Goal: Entertainment & Leisure: Browse casually

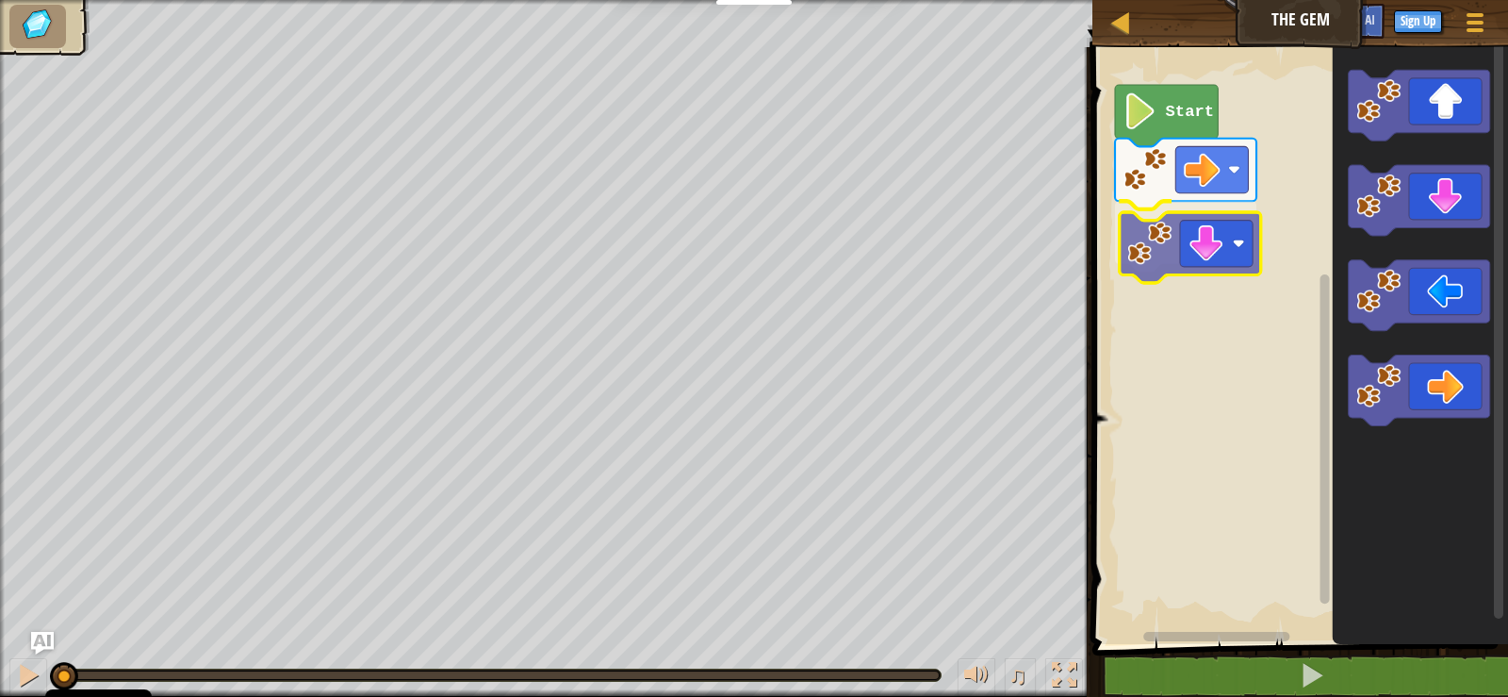
click at [1176, 227] on div "Start" at bounding box center [1297, 341] width 421 height 606
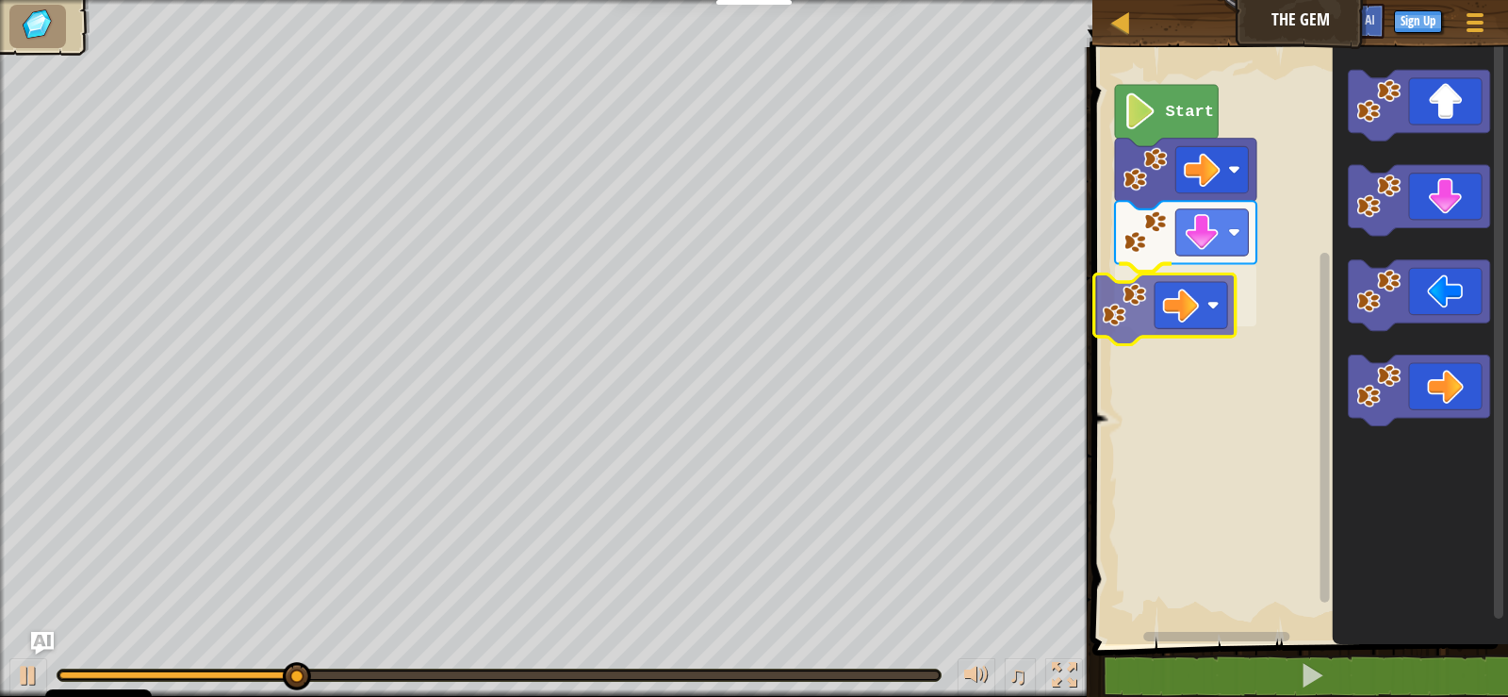
click at [1175, 309] on div "Start" at bounding box center [1297, 341] width 421 height 606
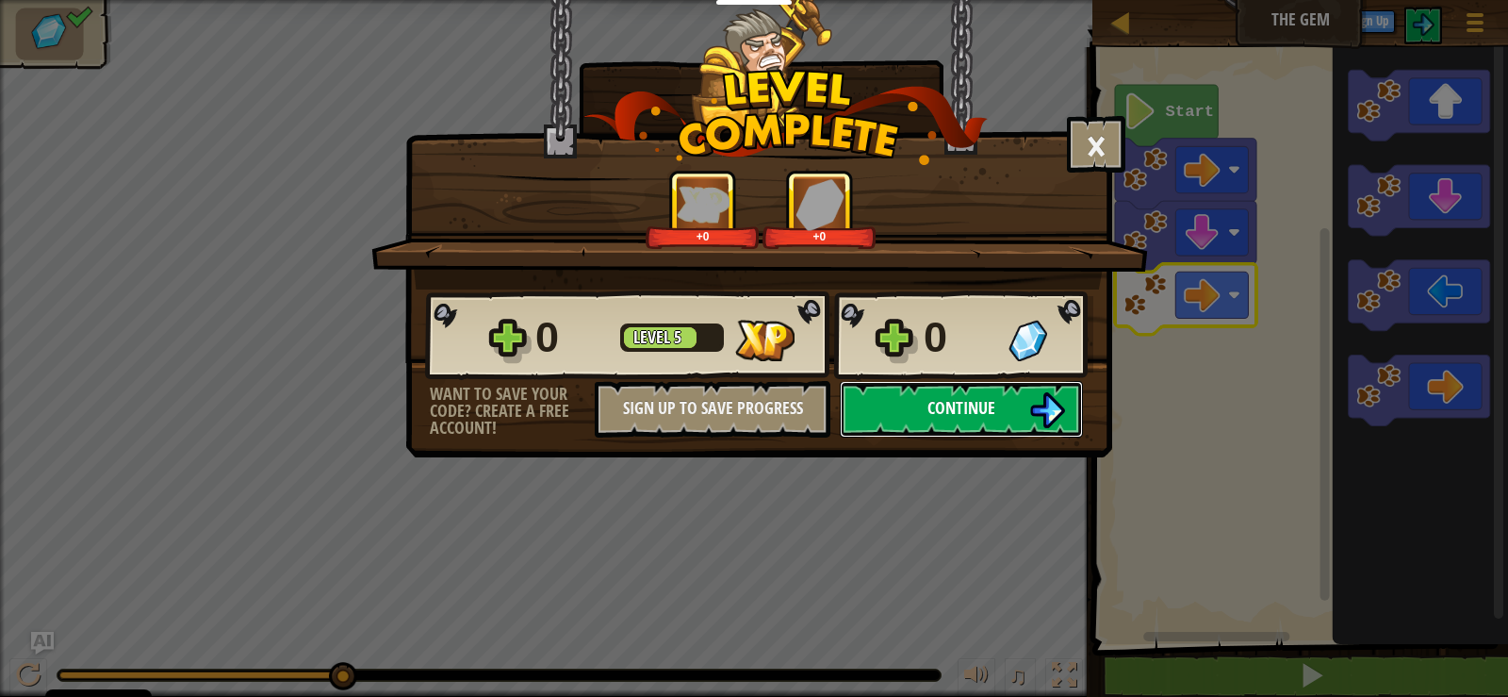
click at [997, 408] on button "Continue" at bounding box center [961, 409] width 243 height 57
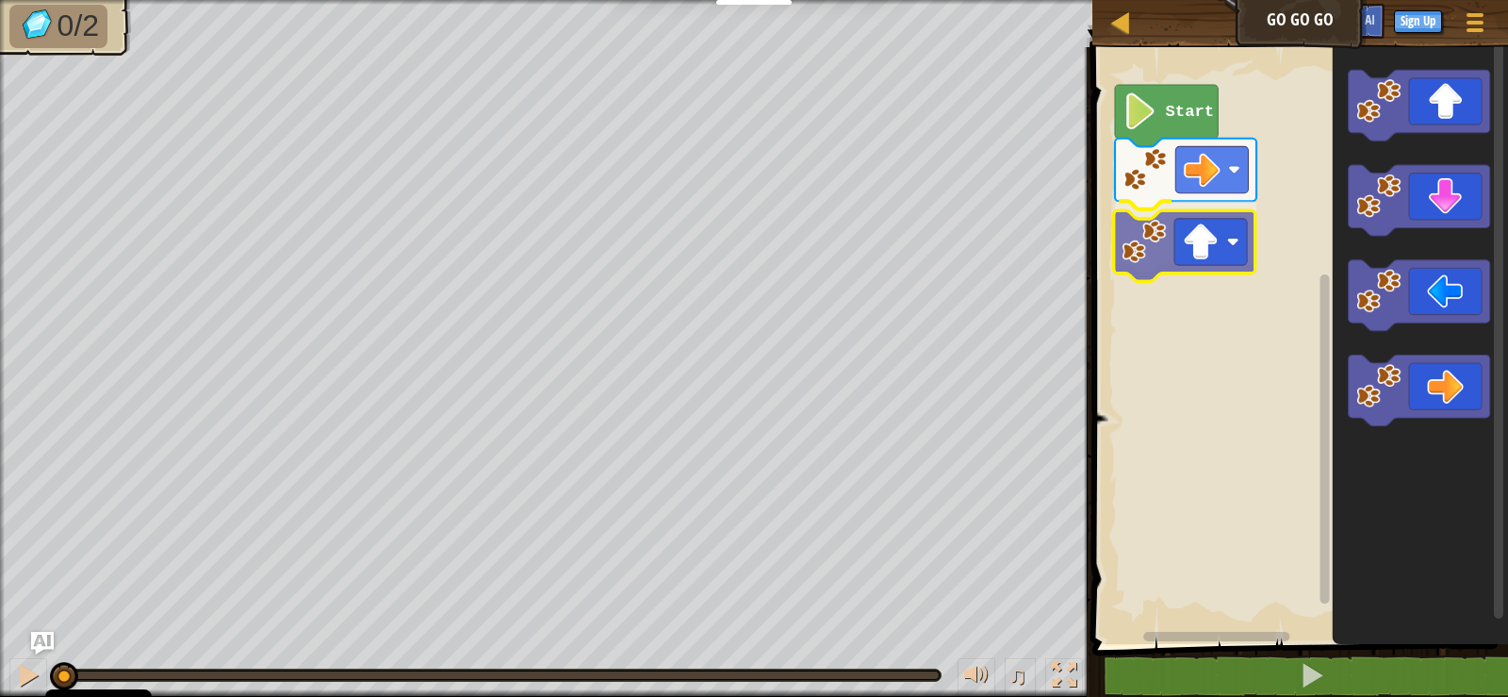
click at [1149, 268] on div "Start" at bounding box center [1297, 341] width 421 height 606
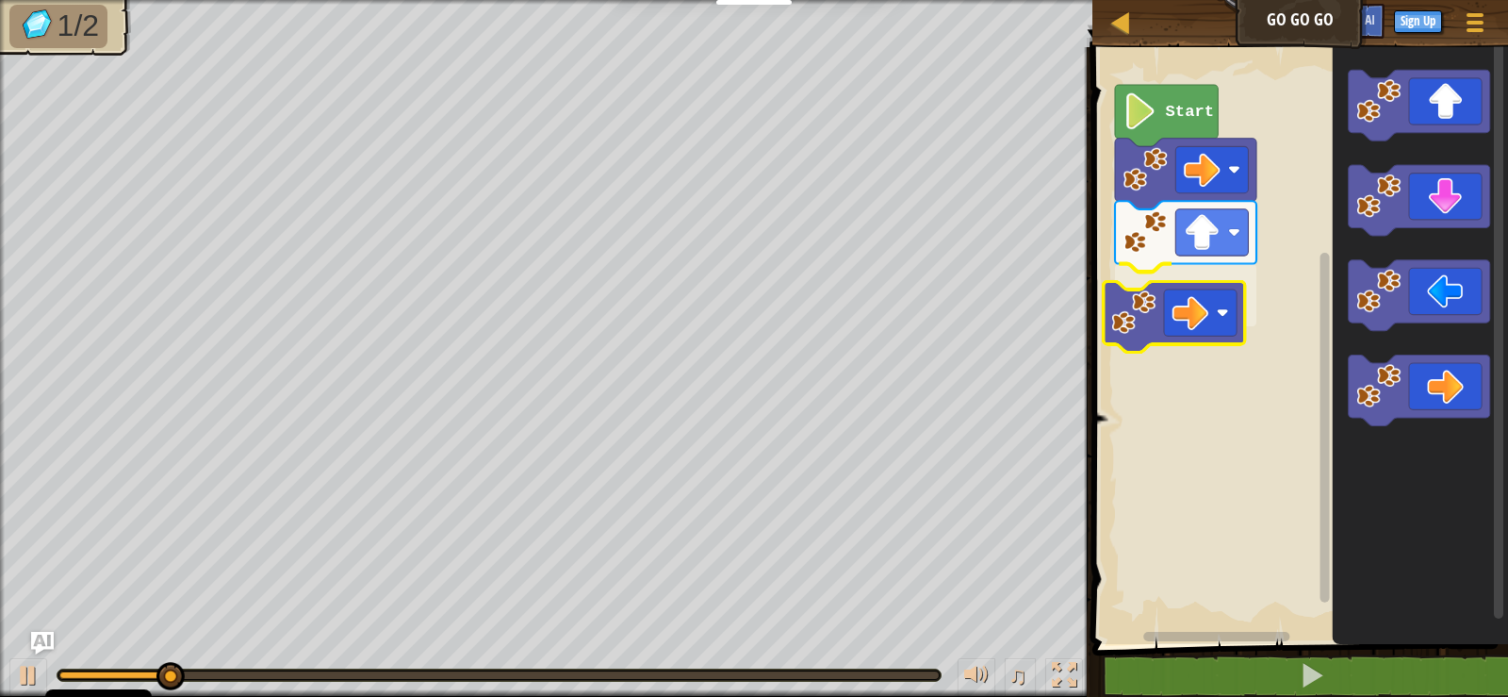
click at [1179, 334] on div "Start" at bounding box center [1297, 341] width 421 height 606
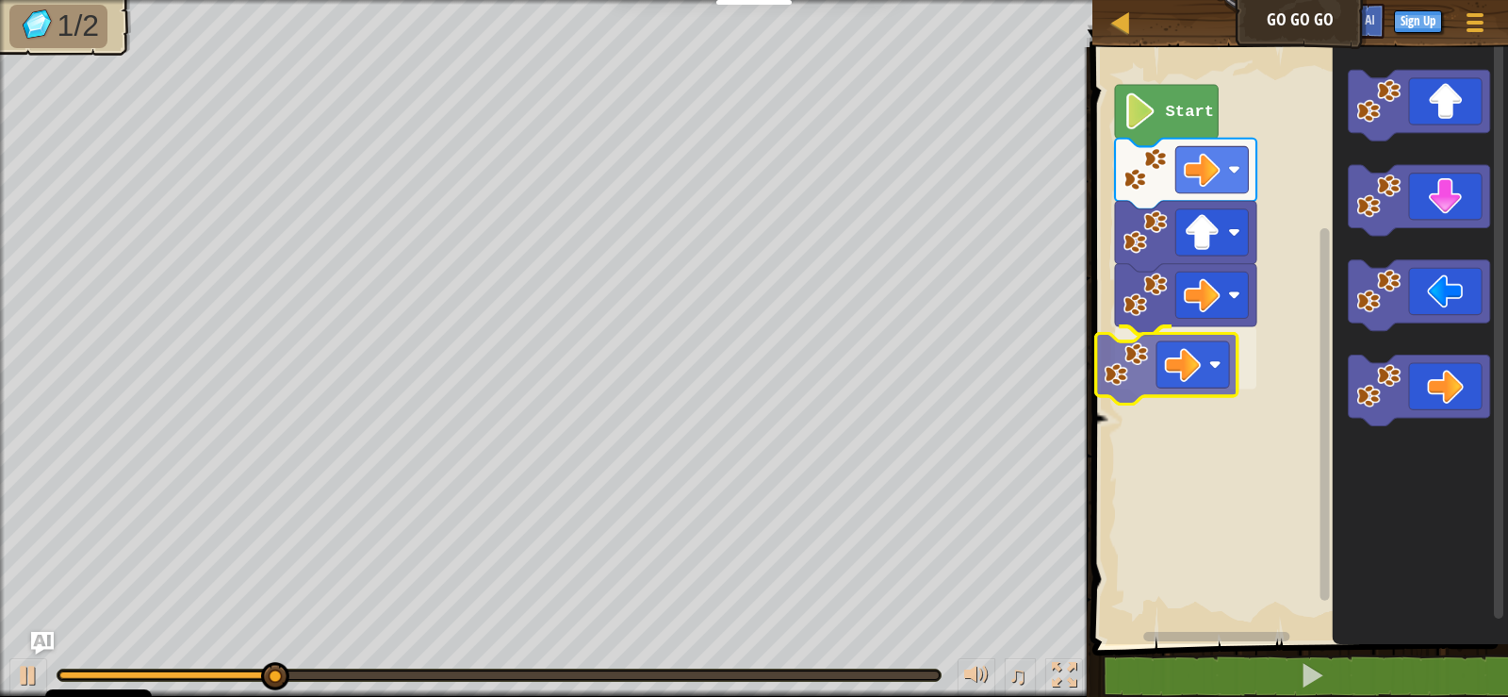
click at [1164, 380] on div "Start" at bounding box center [1297, 341] width 421 height 606
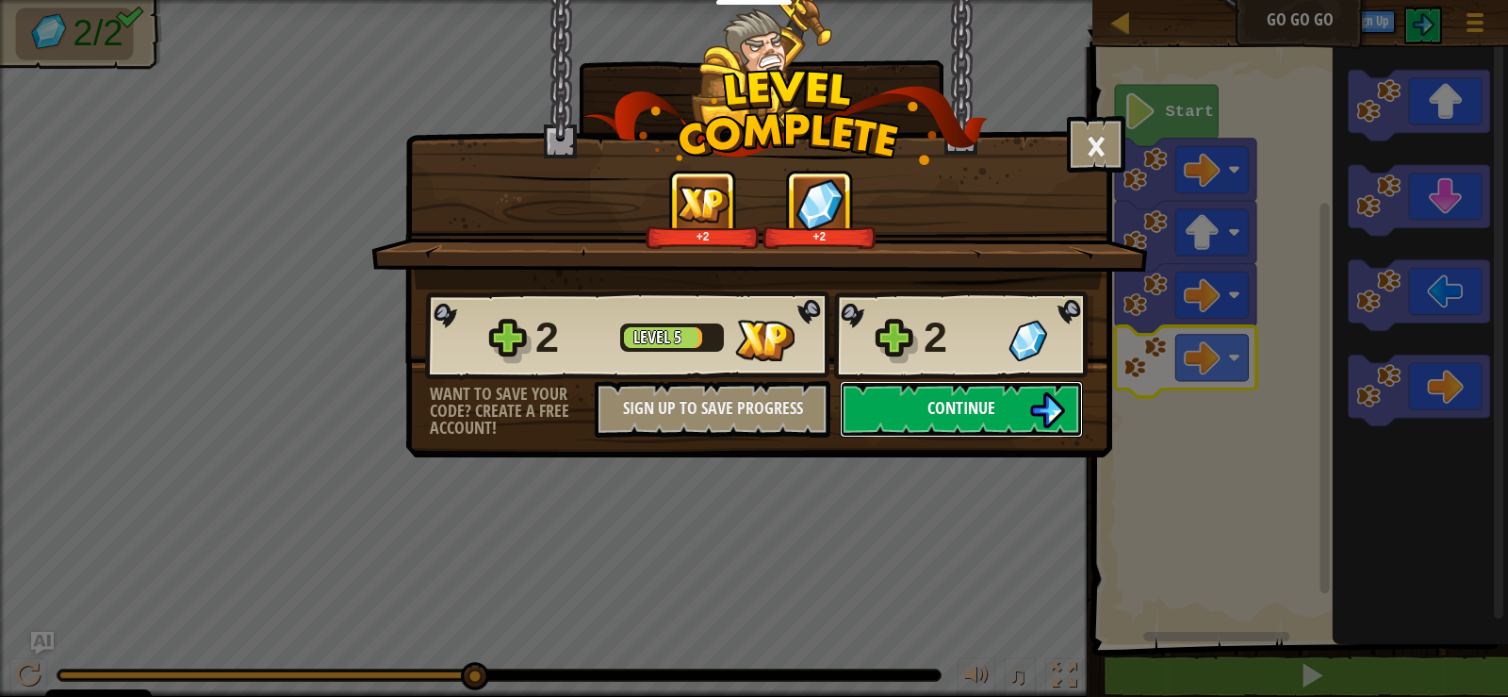
click at [1003, 411] on button "Continue" at bounding box center [961, 409] width 243 height 57
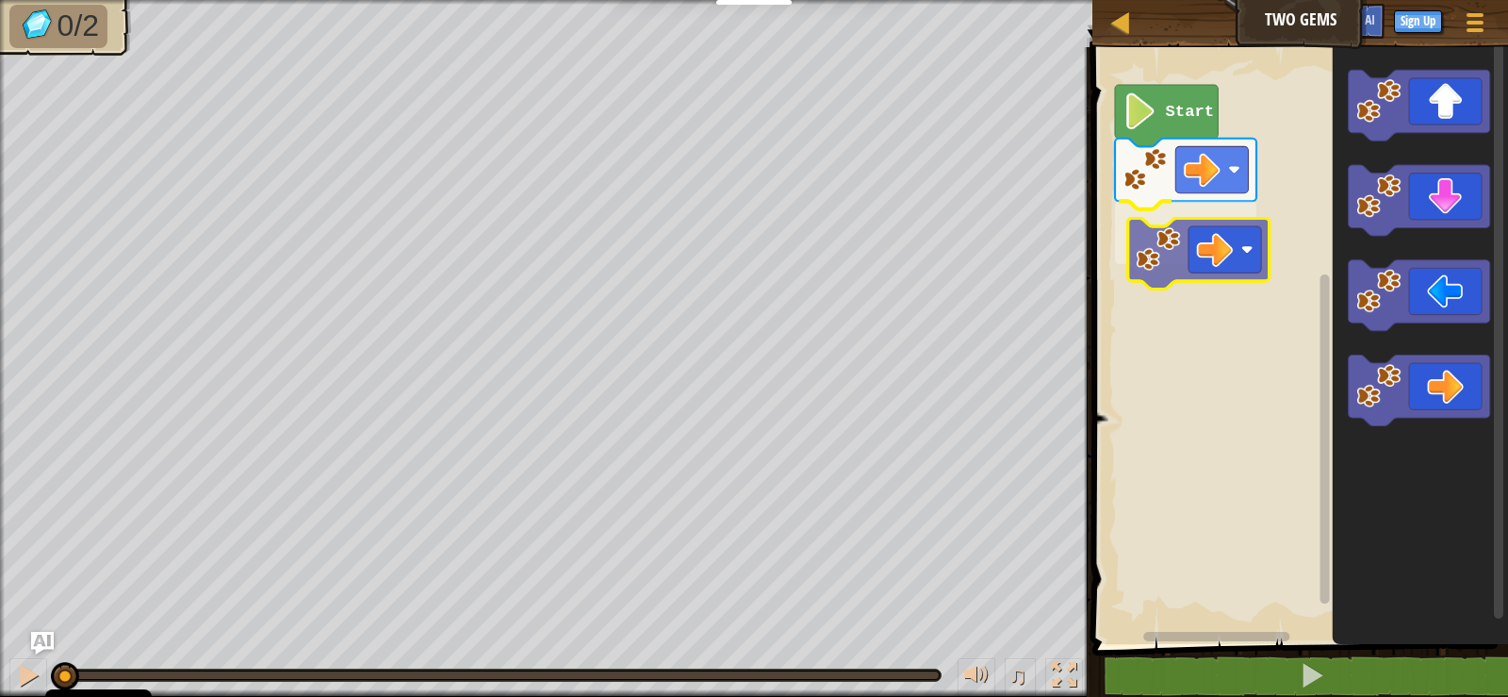
click at [1146, 255] on div "Start" at bounding box center [1297, 341] width 421 height 606
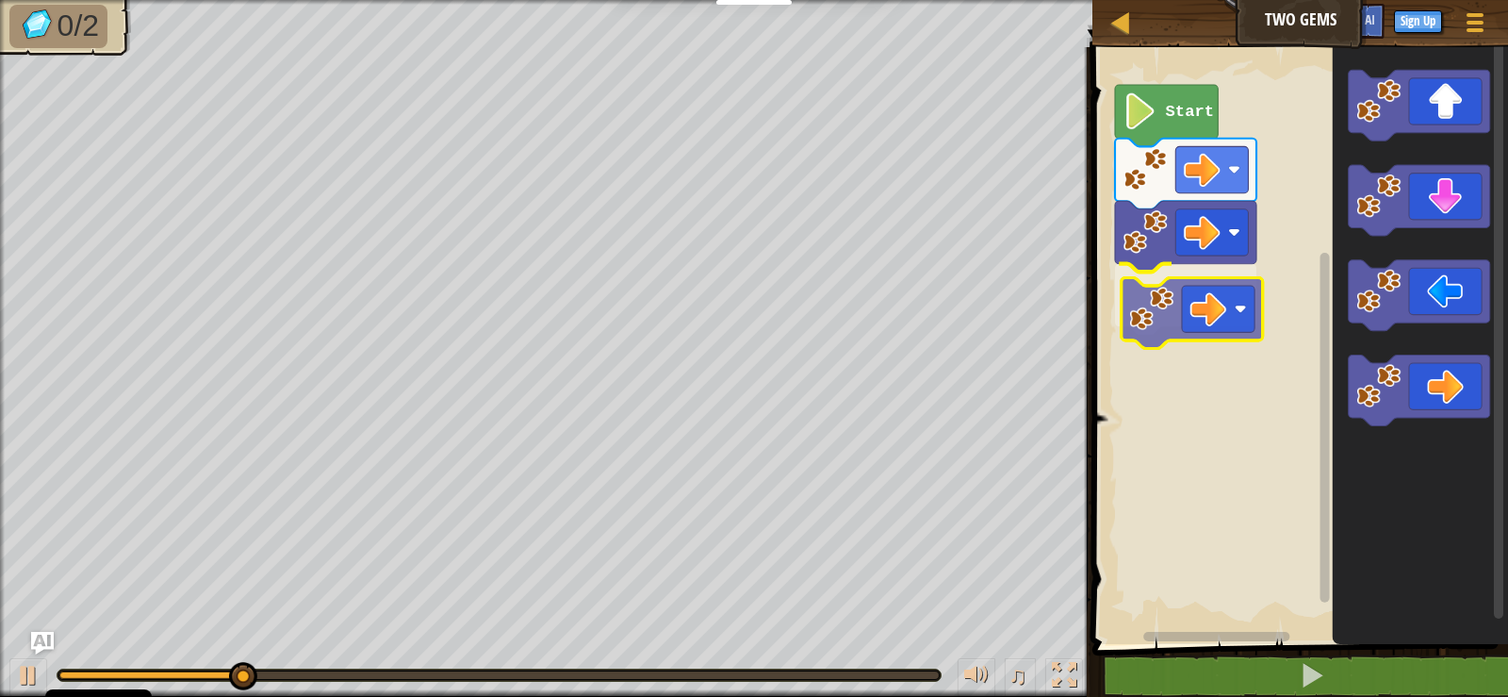
click at [1150, 301] on div "Start" at bounding box center [1297, 341] width 421 height 606
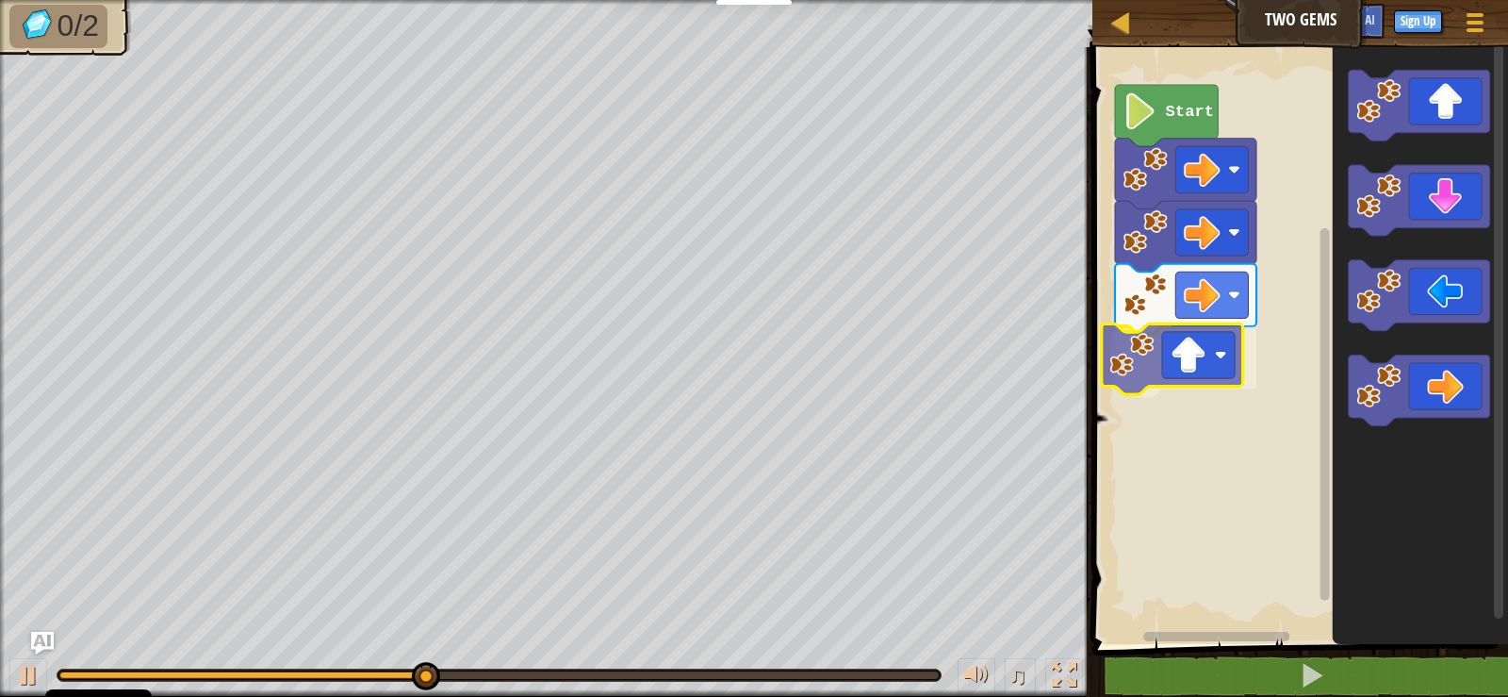
click at [1211, 372] on div "Start" at bounding box center [1297, 341] width 421 height 606
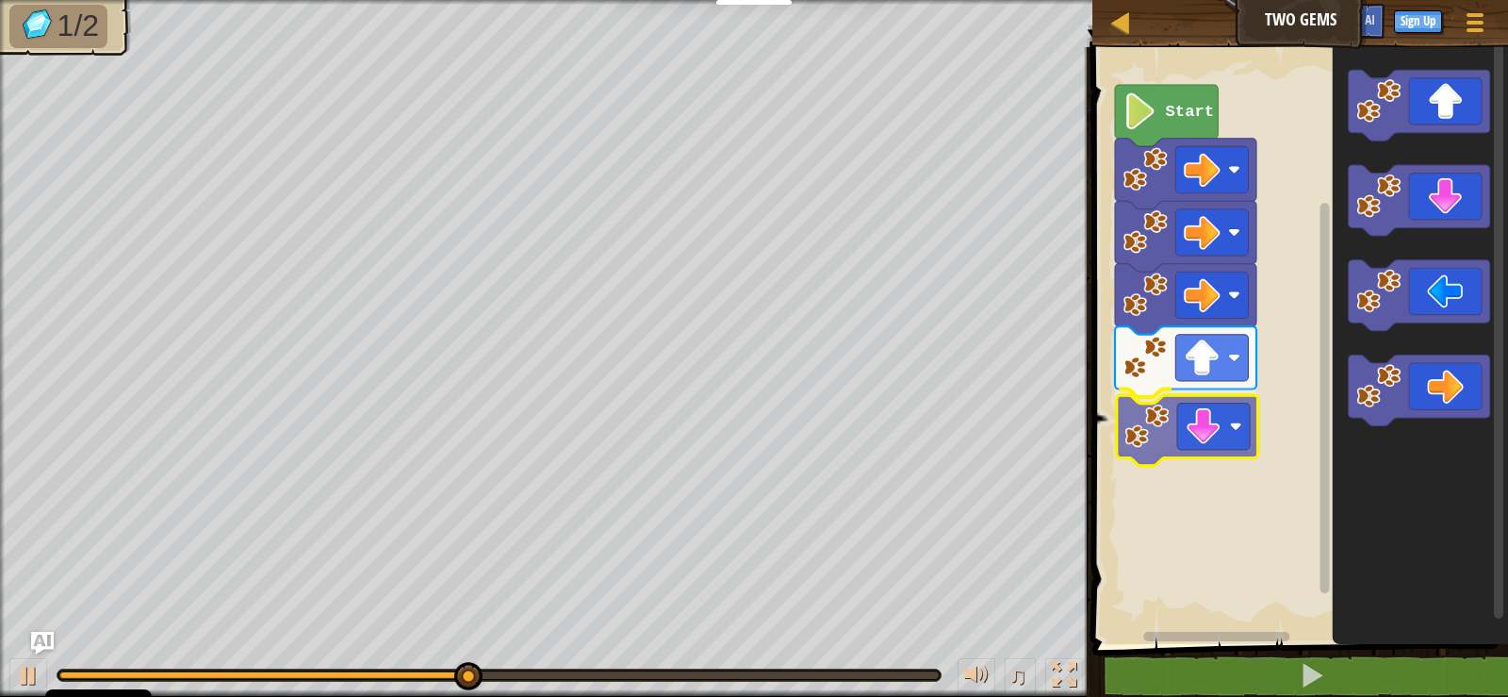
click at [1246, 450] on div "Start" at bounding box center [1297, 341] width 421 height 606
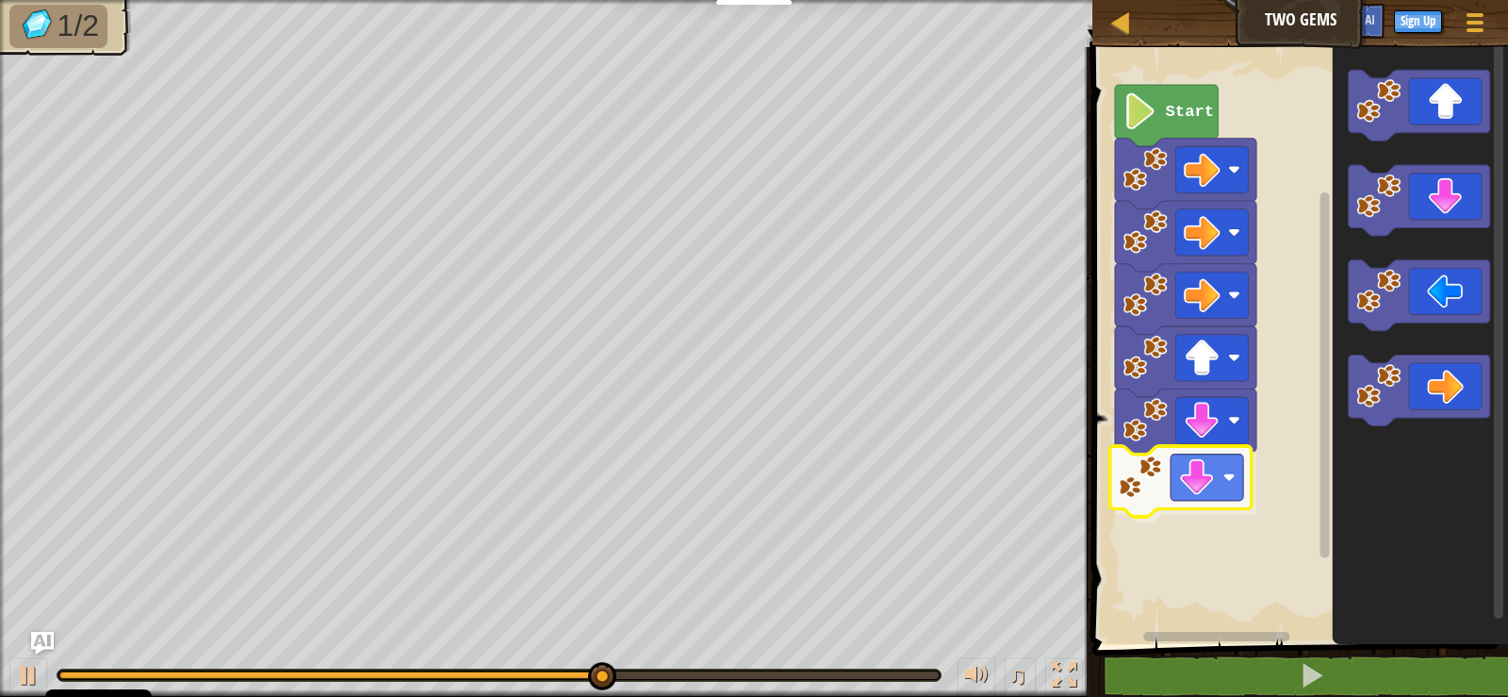
click at [1202, 476] on div "Start" at bounding box center [1297, 341] width 421 height 606
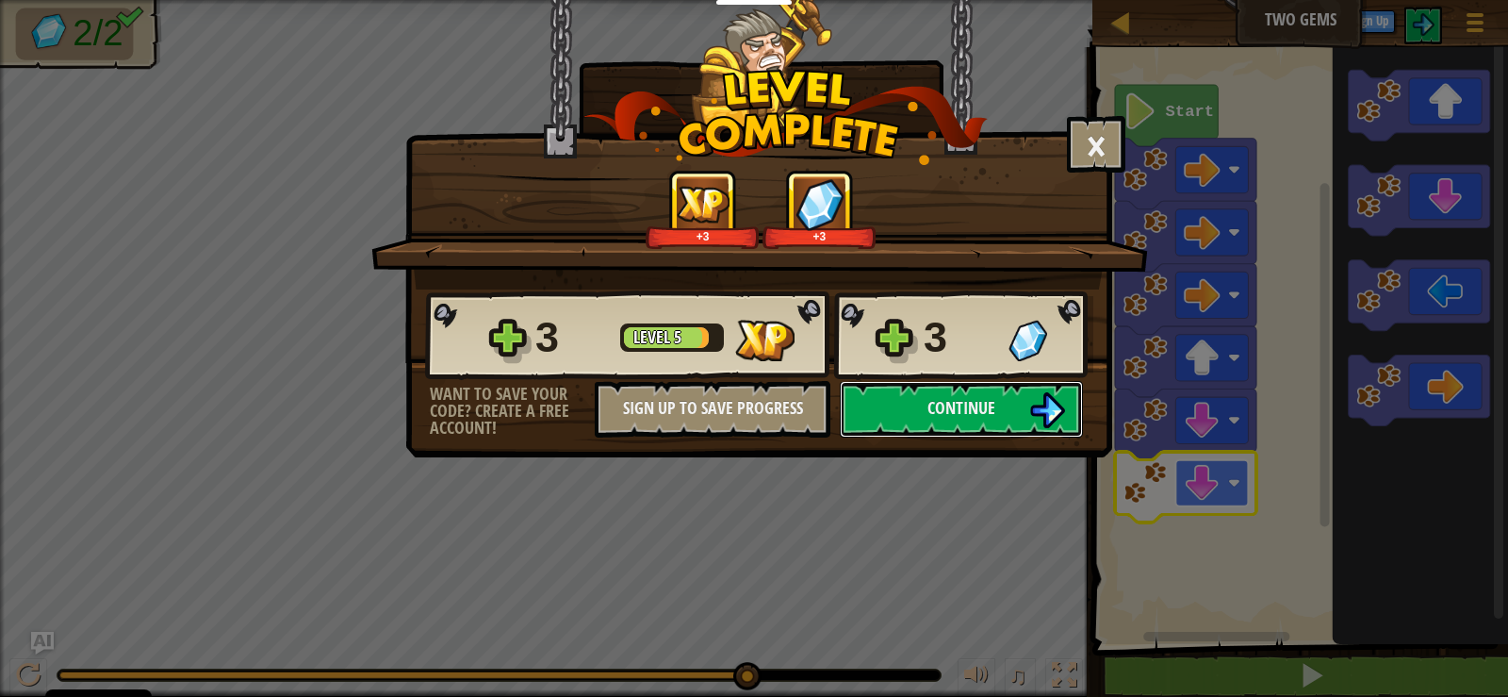
click button "Continue" at bounding box center [961, 409] width 243 height 57
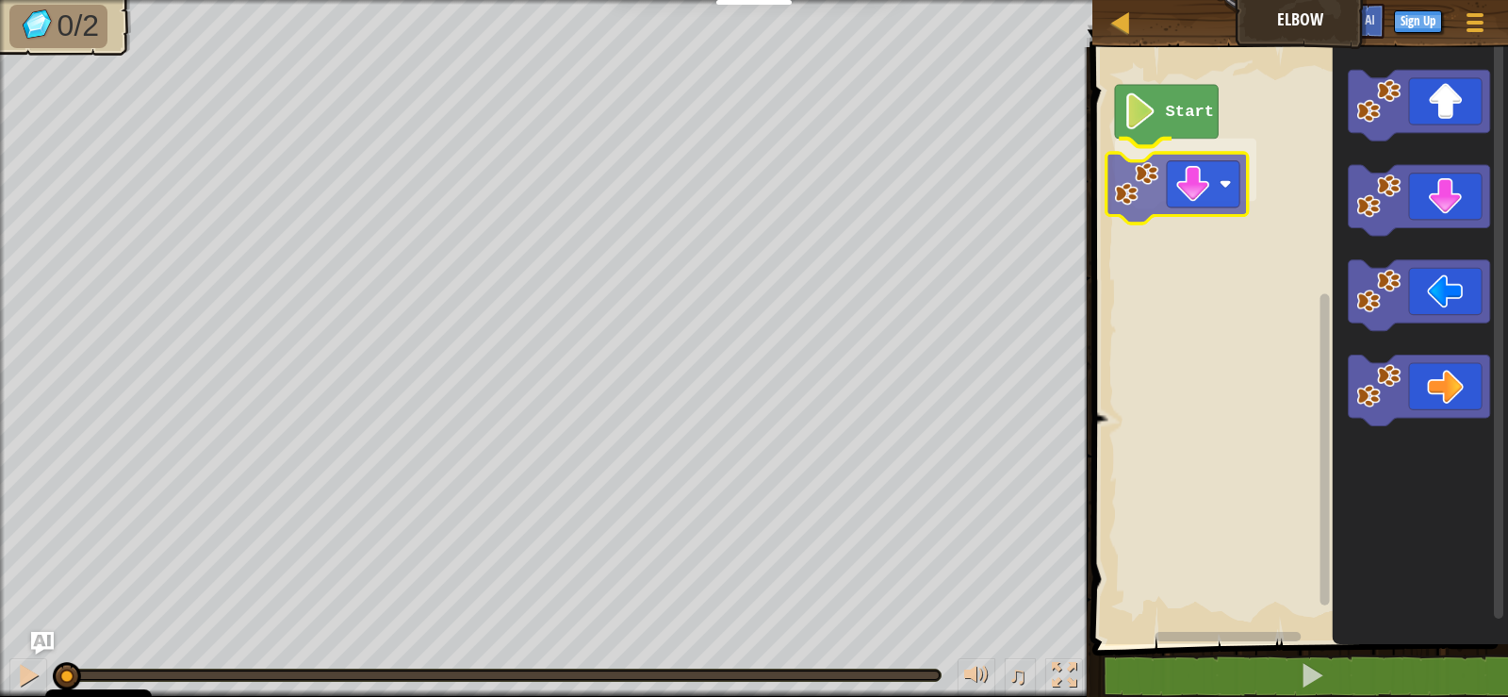
click at [1199, 202] on div "Start" at bounding box center [1297, 341] width 421 height 606
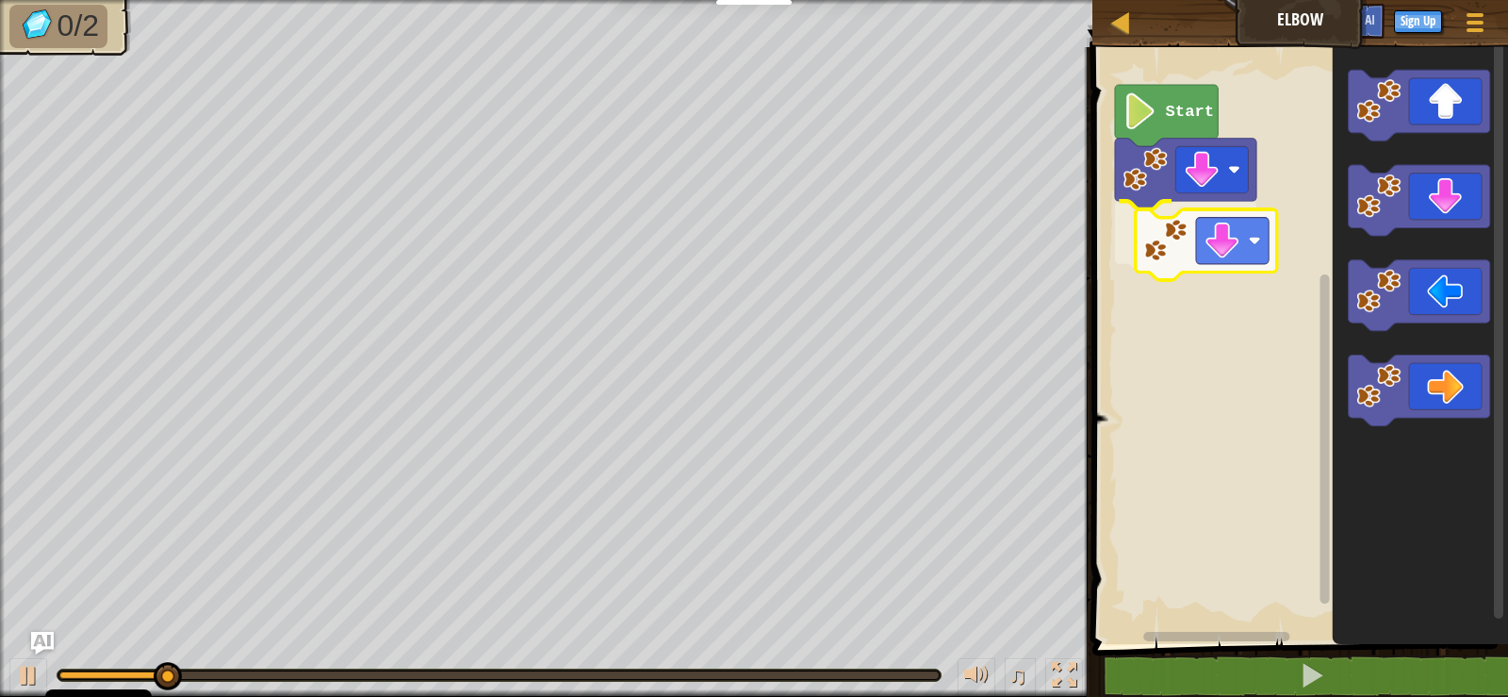
click at [1196, 270] on div "Start" at bounding box center [1297, 341] width 421 height 606
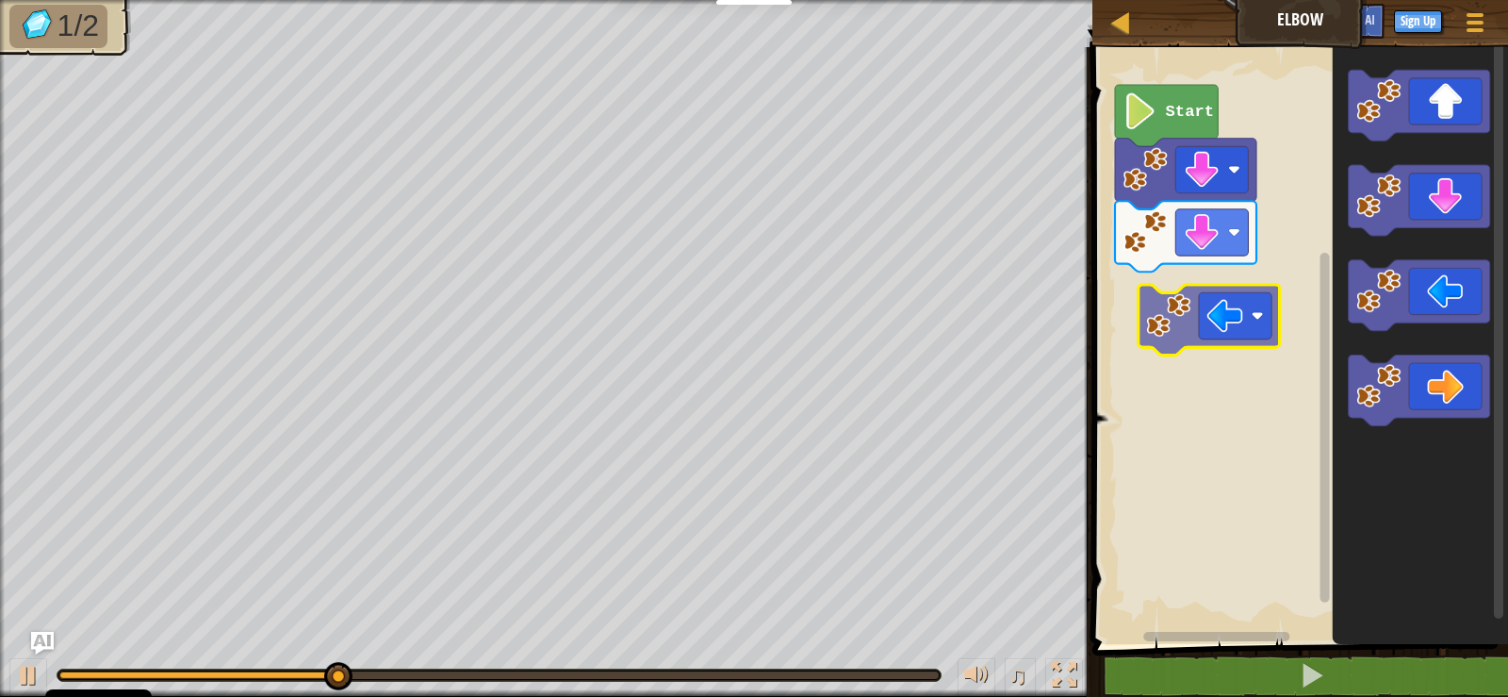
click at [1190, 324] on div "Start" at bounding box center [1297, 341] width 421 height 606
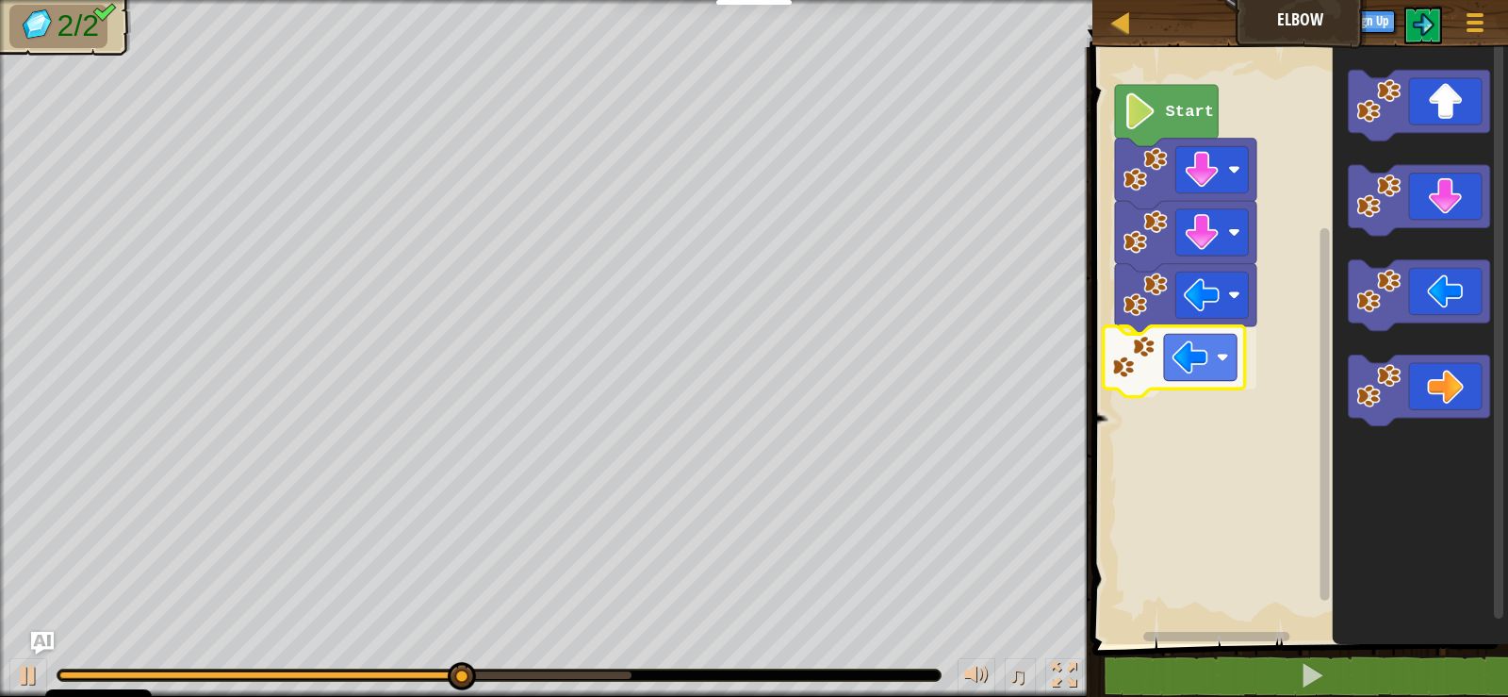
click at [1191, 381] on div "Start" at bounding box center [1297, 341] width 421 height 606
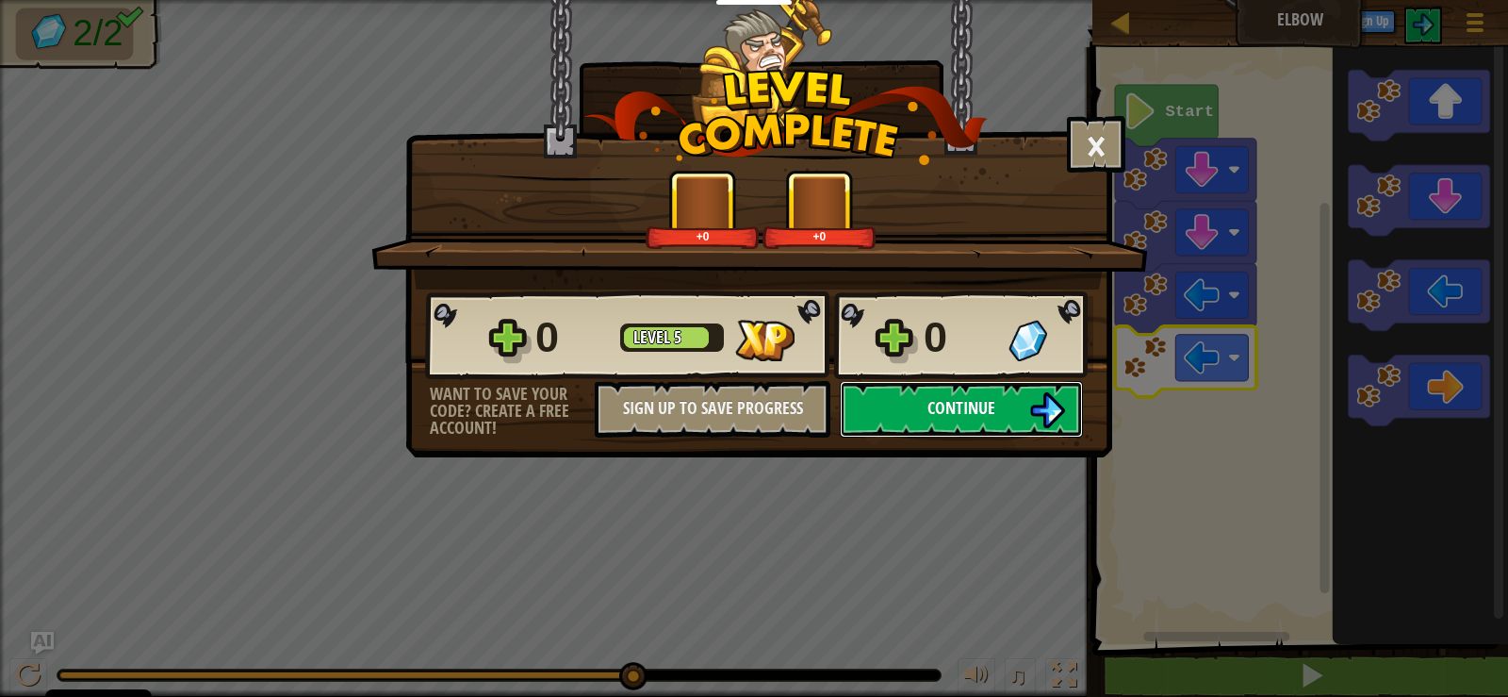
click at [934, 393] on button "Continue" at bounding box center [961, 409] width 243 height 57
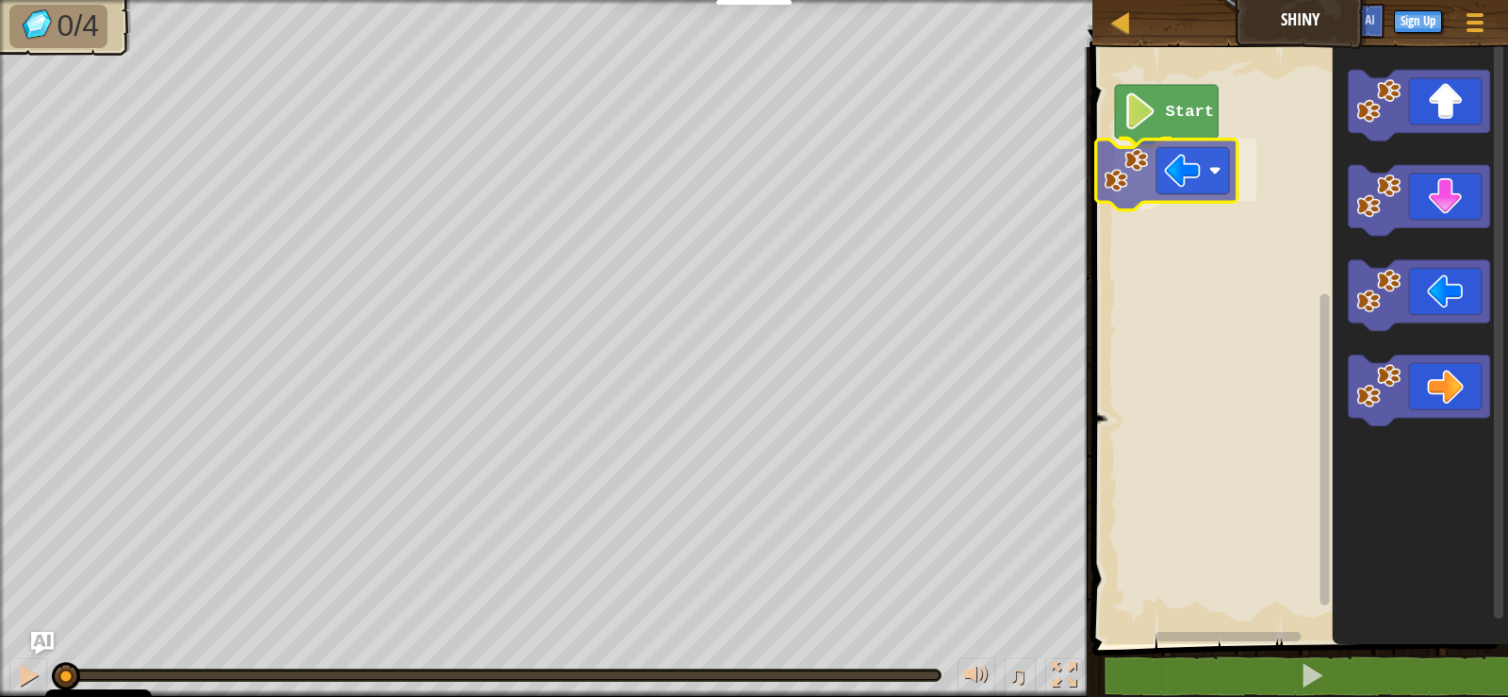
click at [1144, 144] on div "Start" at bounding box center [1297, 341] width 421 height 606
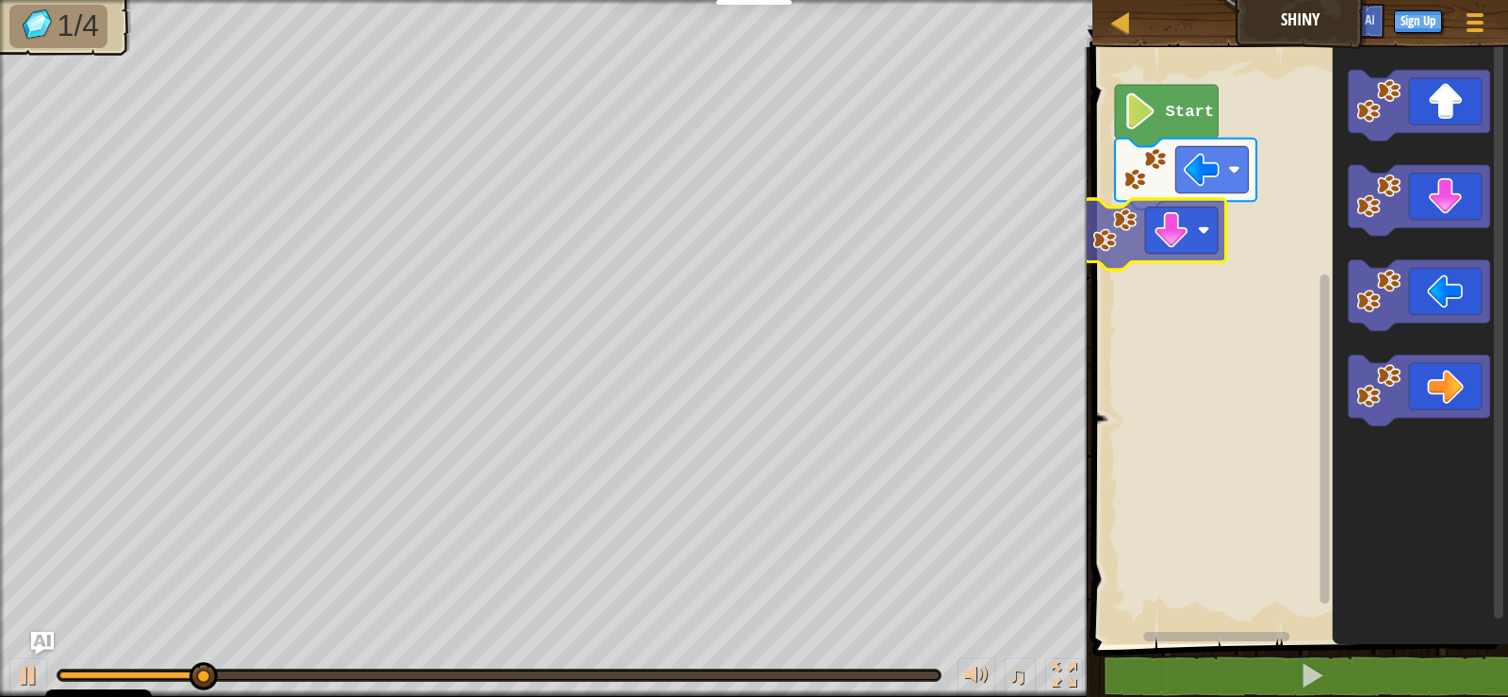
click at [1159, 250] on div "Start" at bounding box center [1297, 341] width 421 height 606
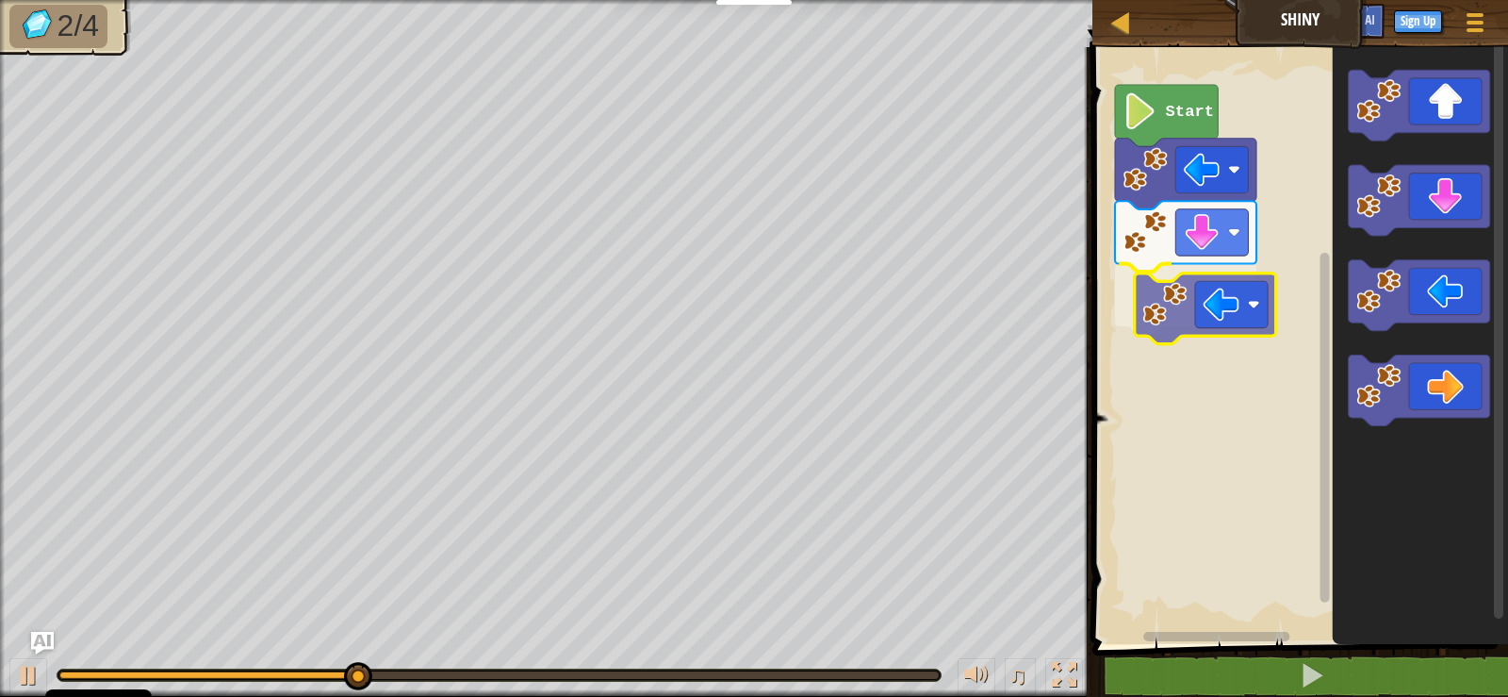
click at [1200, 308] on div "Start" at bounding box center [1297, 341] width 421 height 606
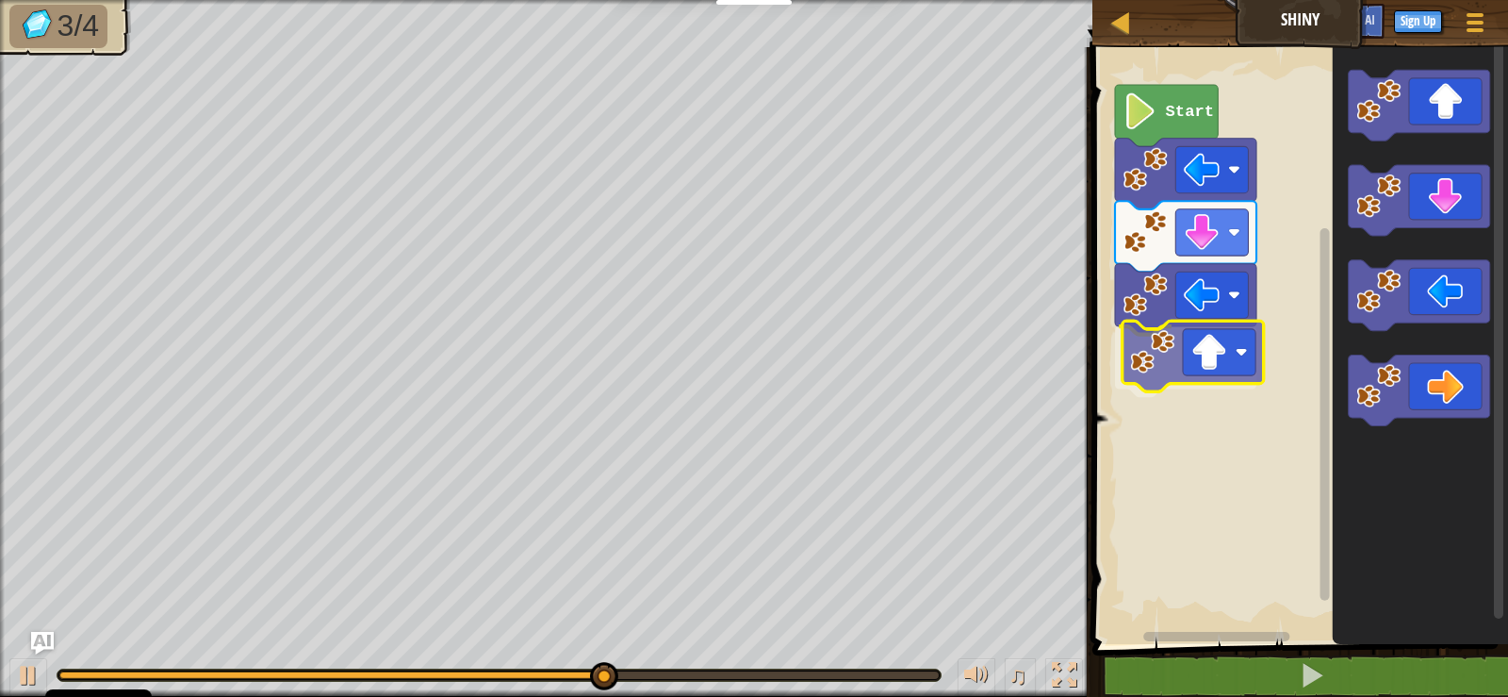
click at [1194, 383] on div "Start" at bounding box center [1297, 341] width 421 height 606
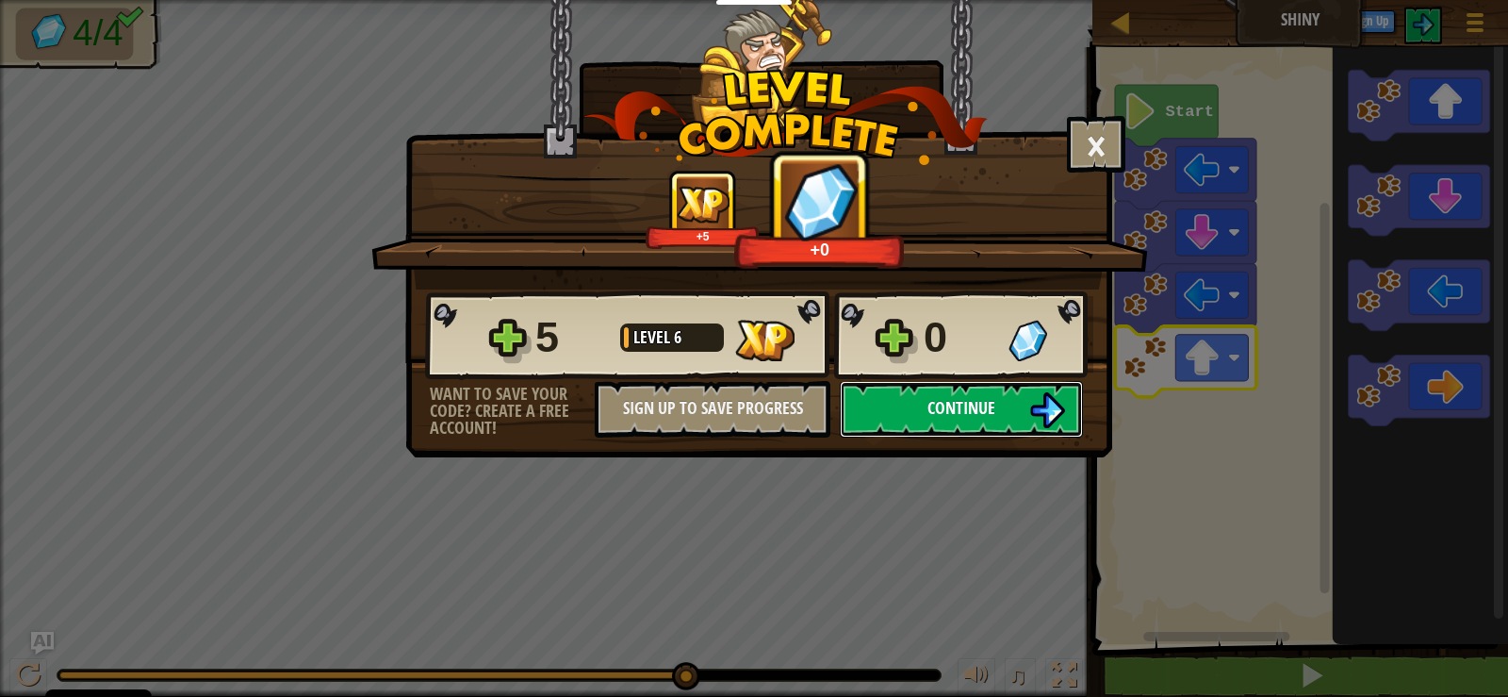
click at [951, 408] on span "Continue" at bounding box center [962, 408] width 68 height 24
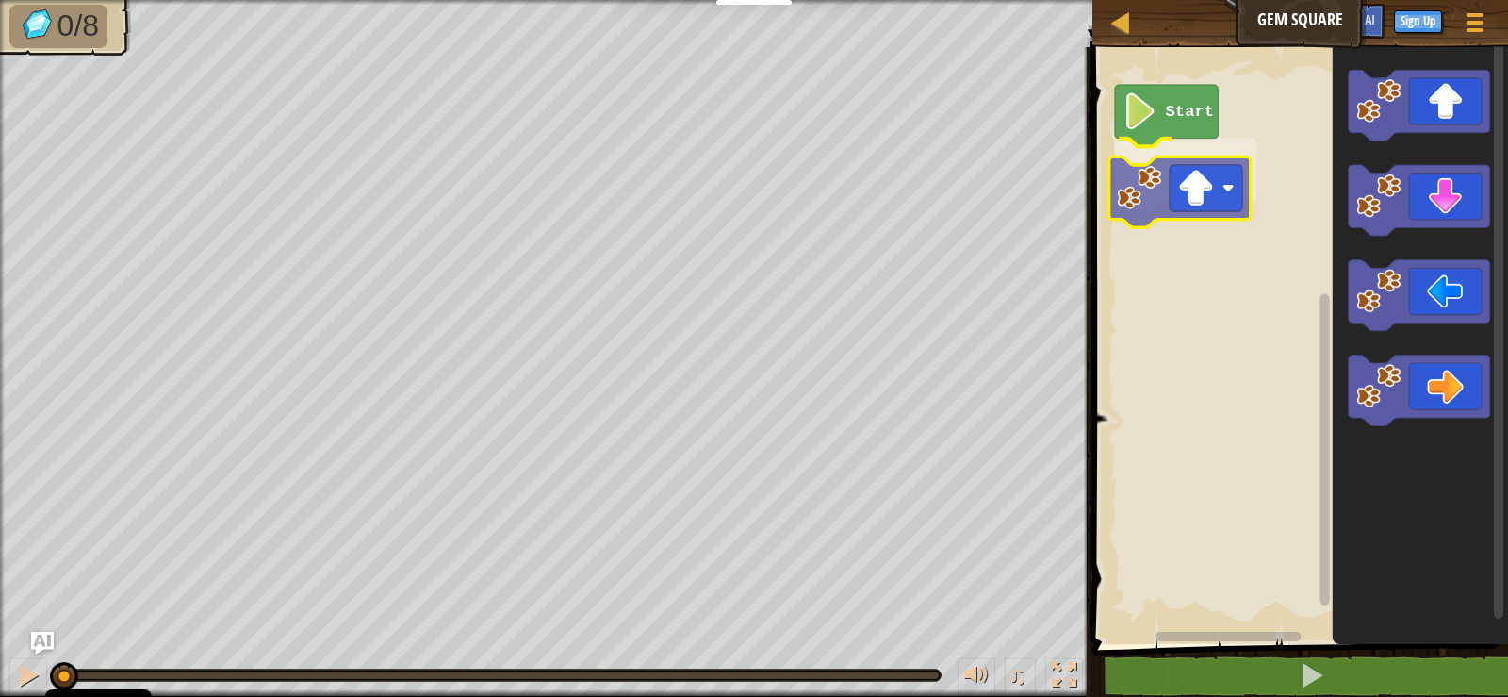
click at [1144, 203] on div "Start" at bounding box center [1297, 341] width 421 height 606
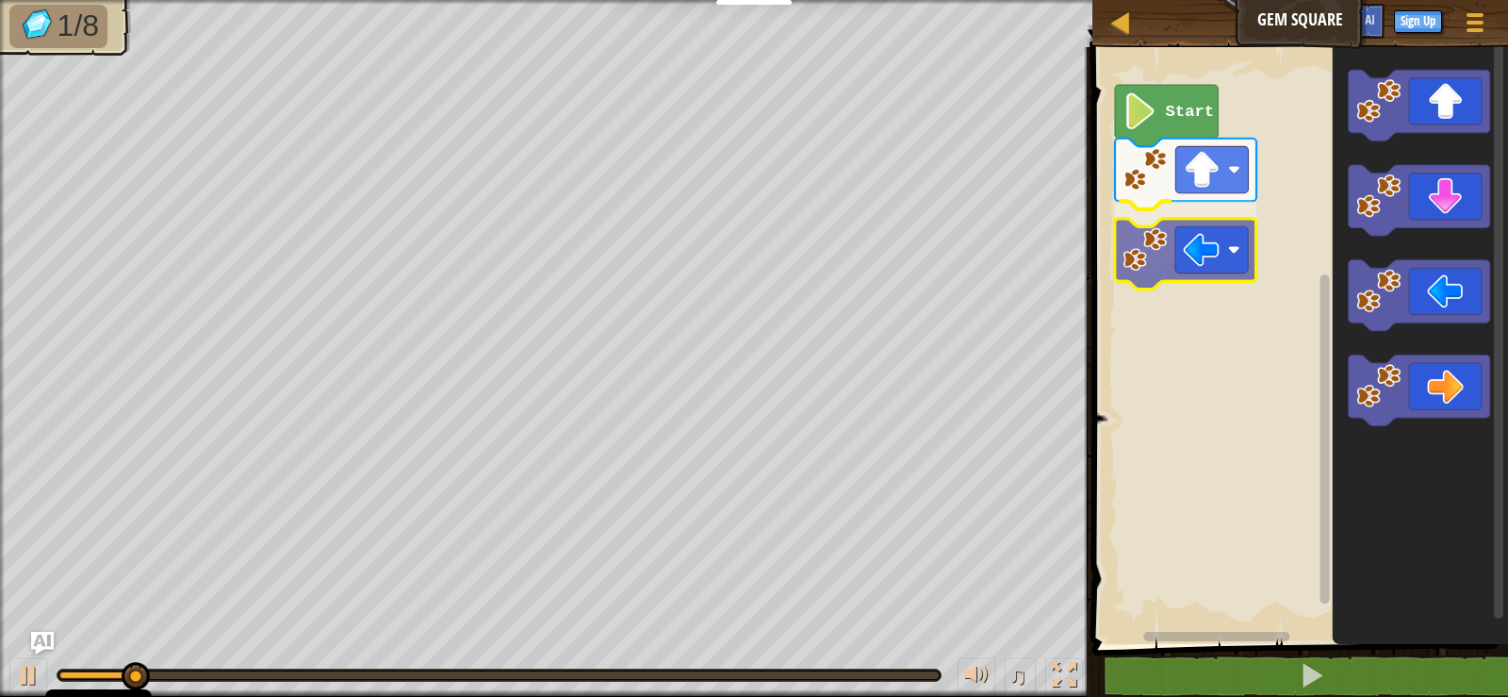
click at [1190, 255] on div "Start" at bounding box center [1297, 341] width 421 height 606
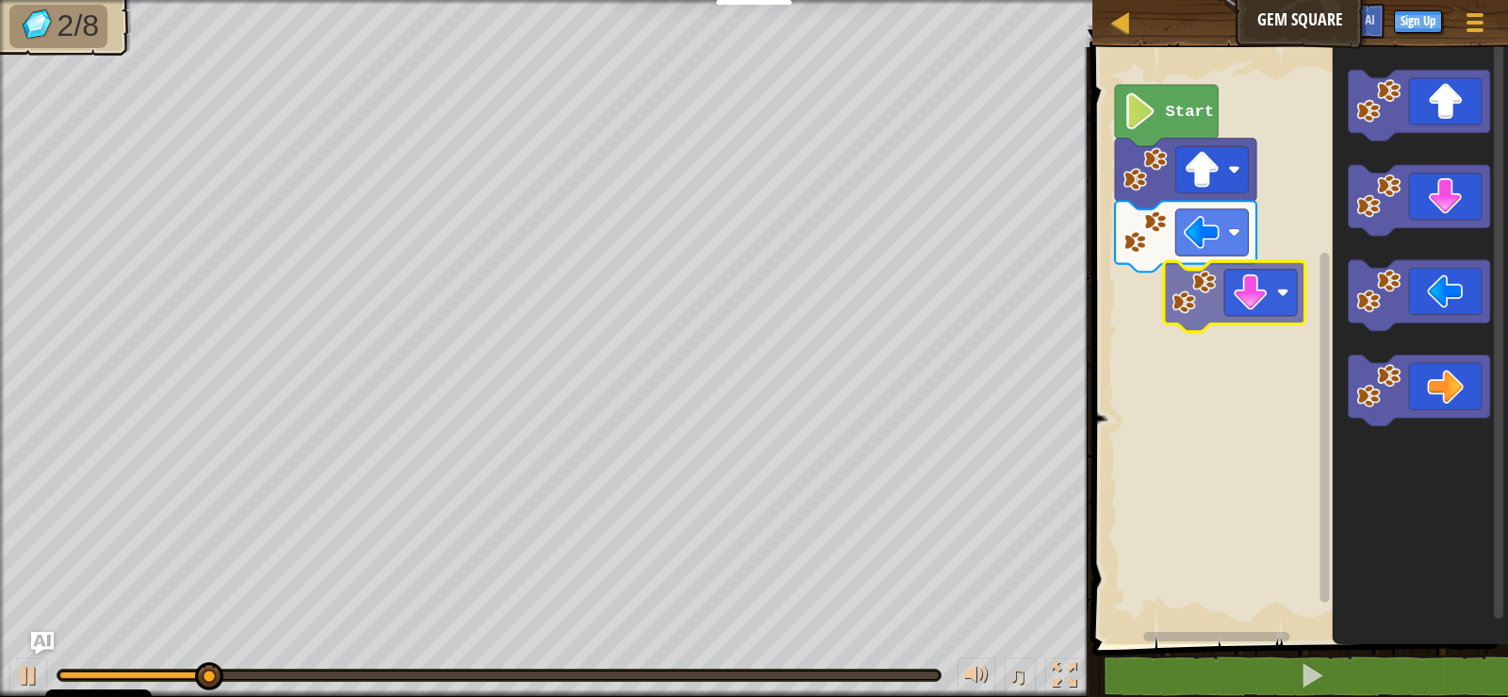
click at [1186, 329] on div "Start" at bounding box center [1297, 341] width 421 height 606
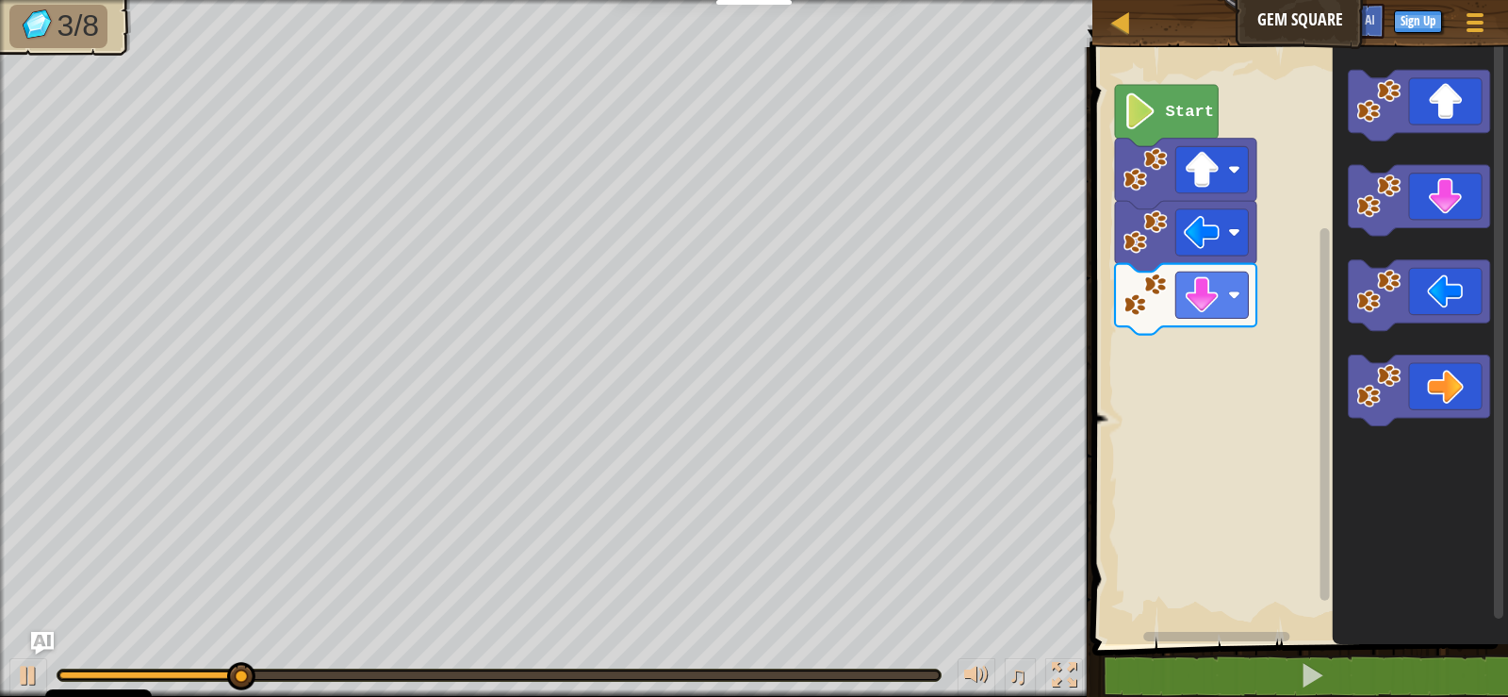
click at [1381, 226] on icon "Blockly Workspace" at bounding box center [1420, 341] width 175 height 606
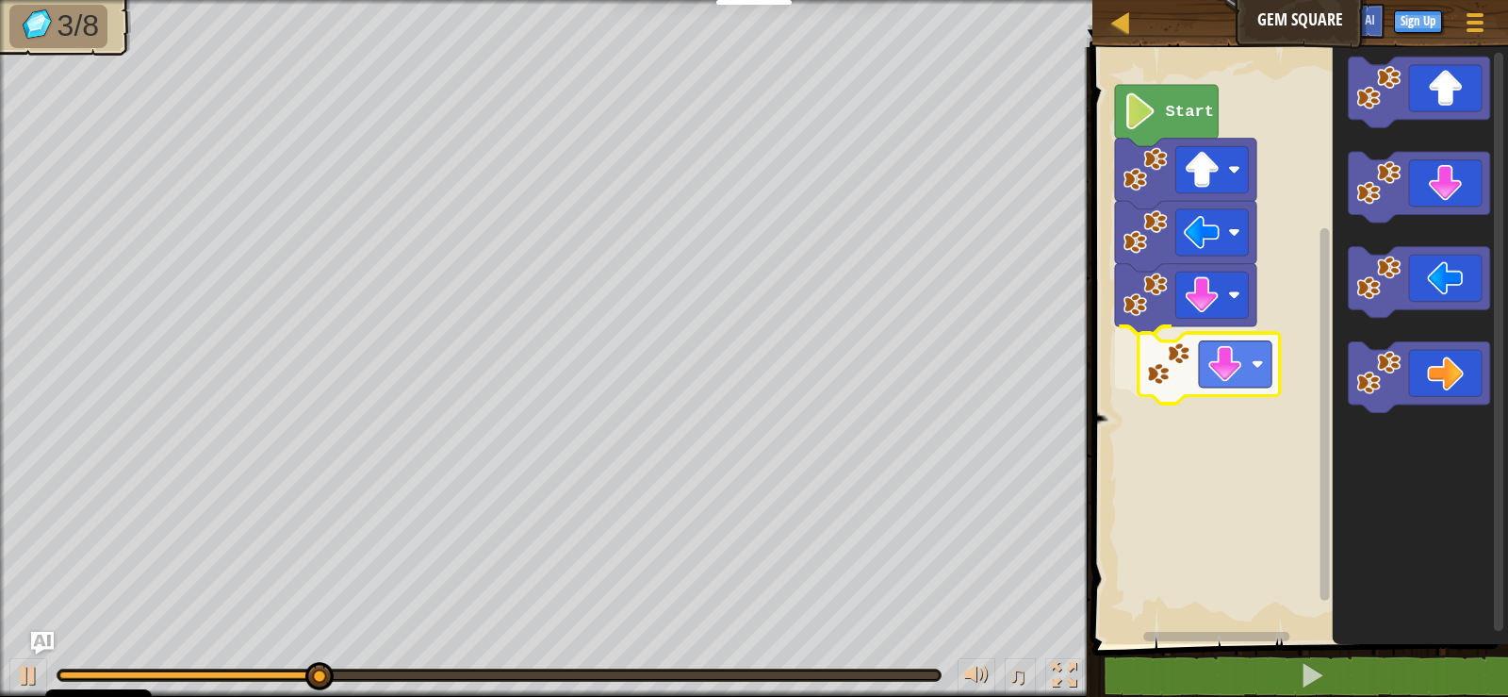
click at [1171, 392] on div "Start" at bounding box center [1297, 341] width 421 height 606
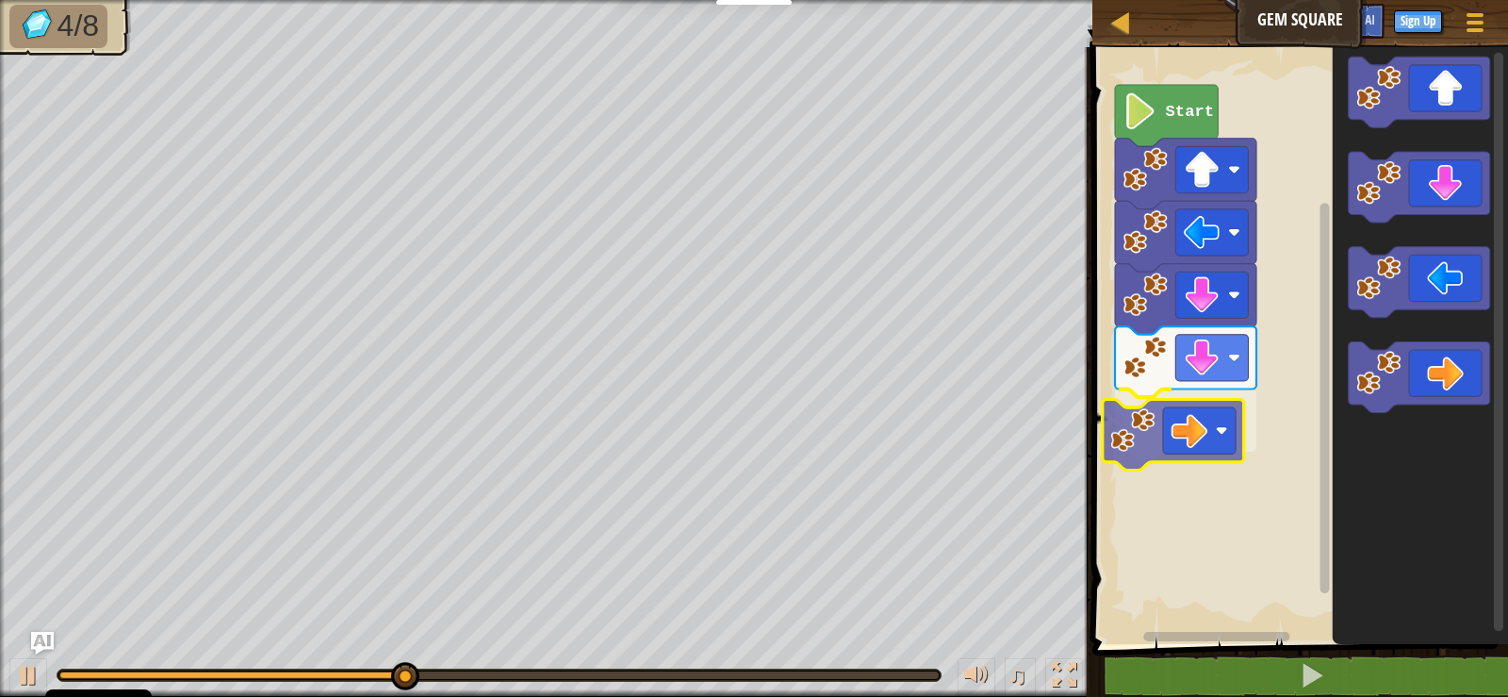
click at [1170, 434] on div "Start" at bounding box center [1297, 341] width 421 height 606
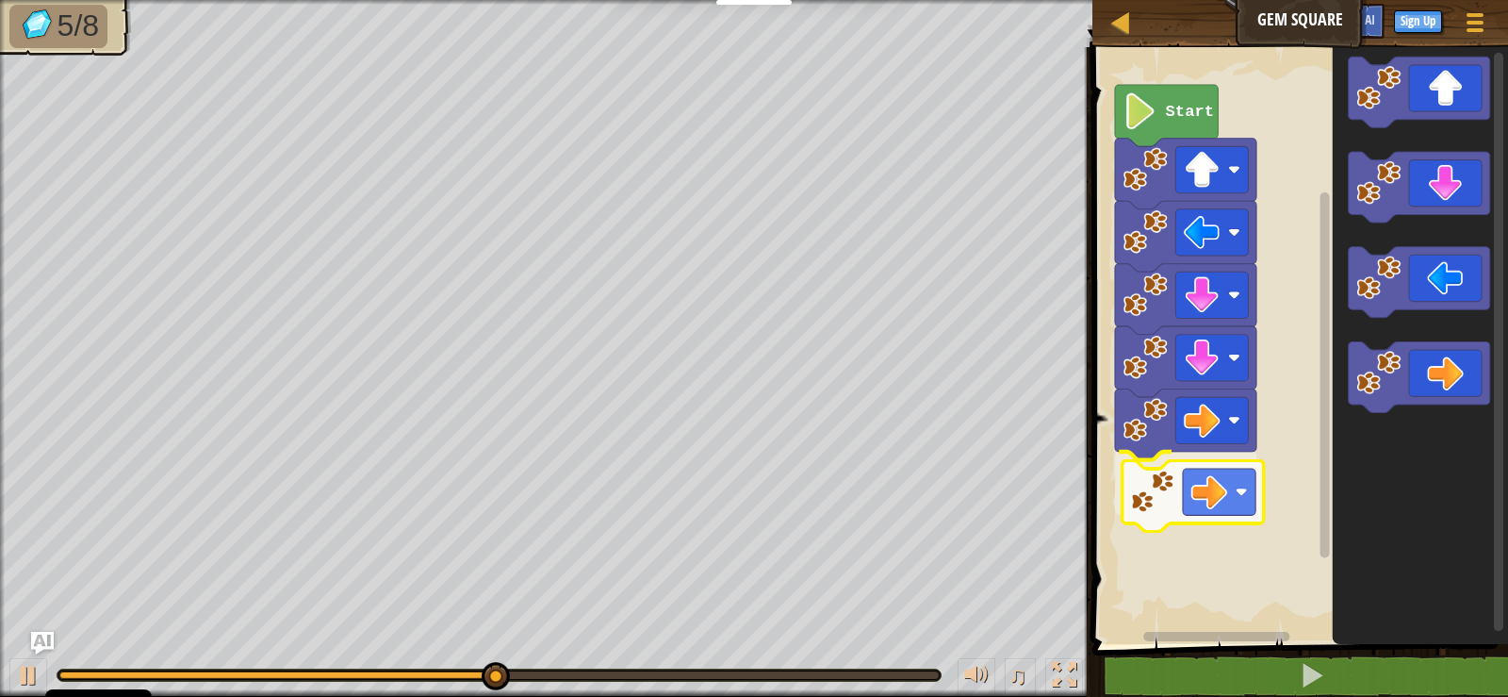
click at [1175, 502] on div "Start" at bounding box center [1297, 341] width 421 height 606
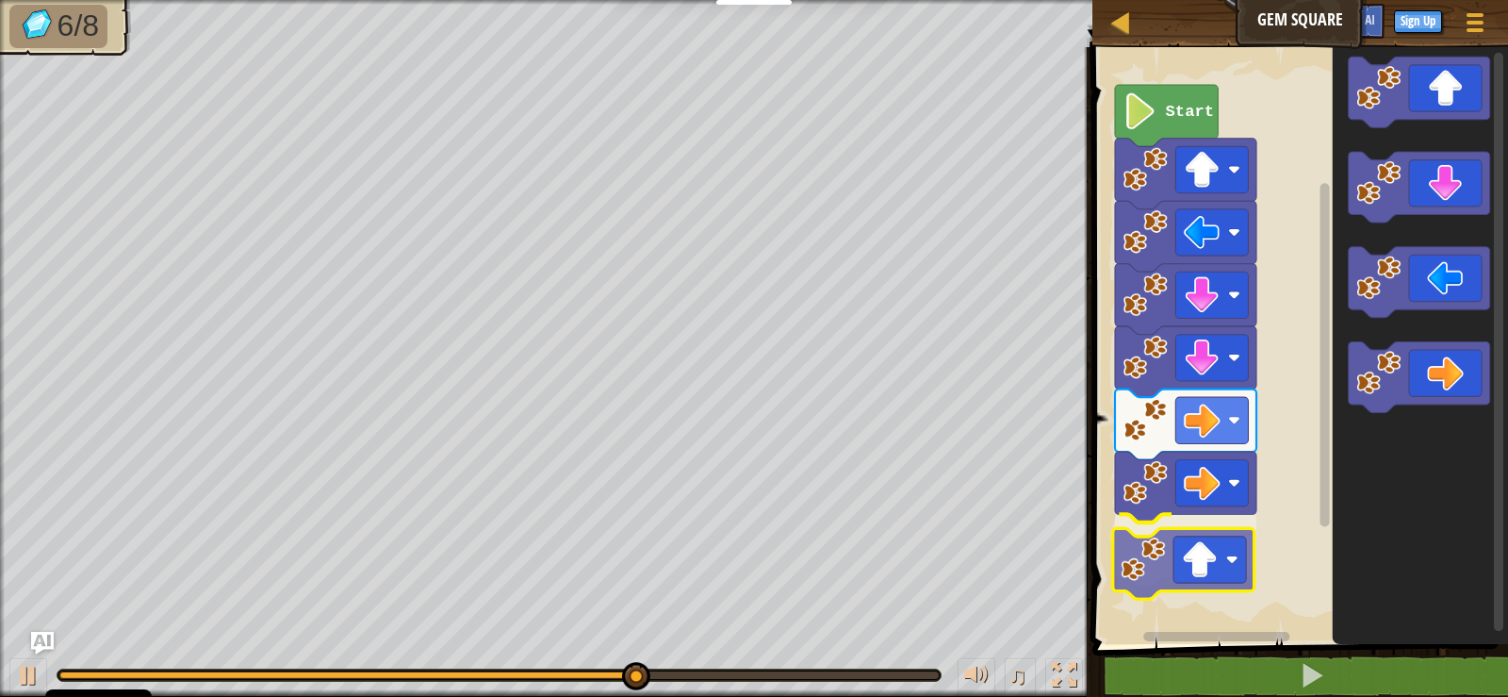
click at [1204, 575] on div "Start" at bounding box center [1297, 341] width 421 height 606
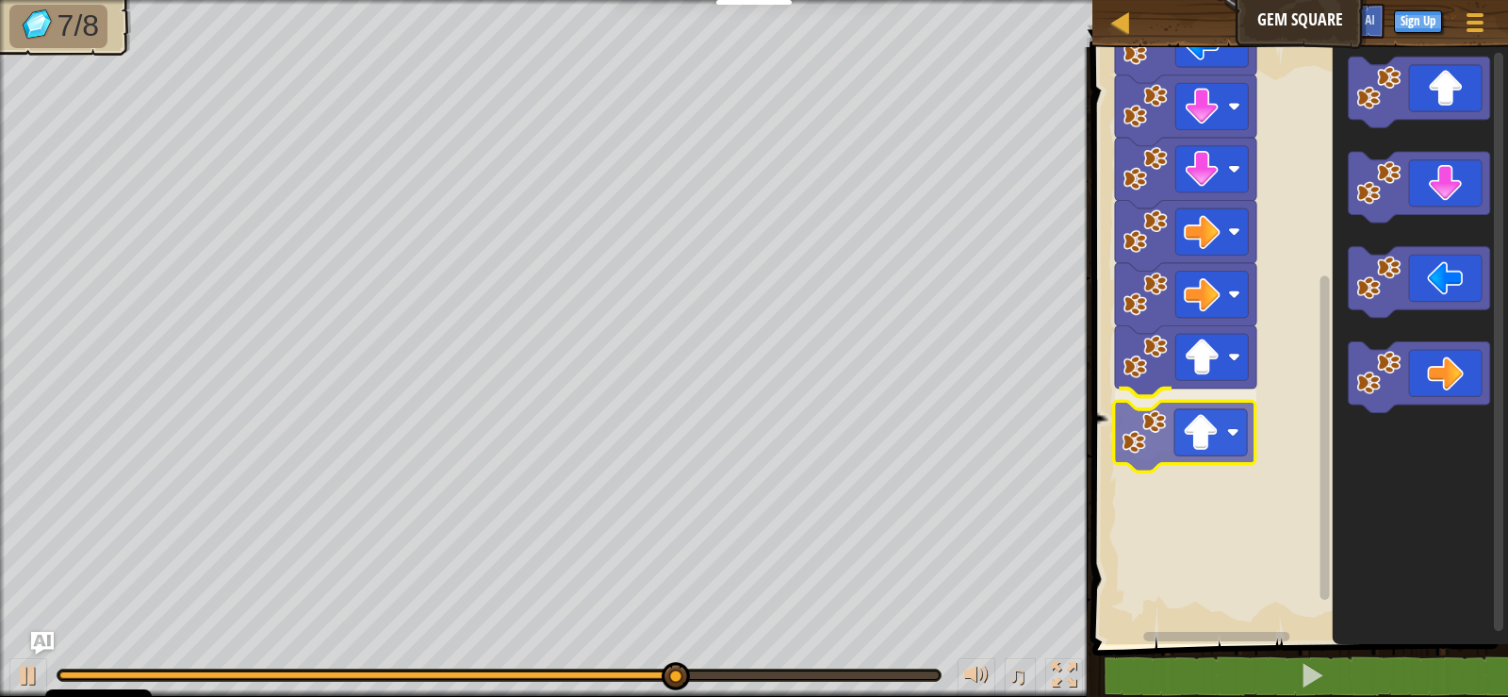
click at [1185, 466] on div "Start" at bounding box center [1297, 341] width 421 height 606
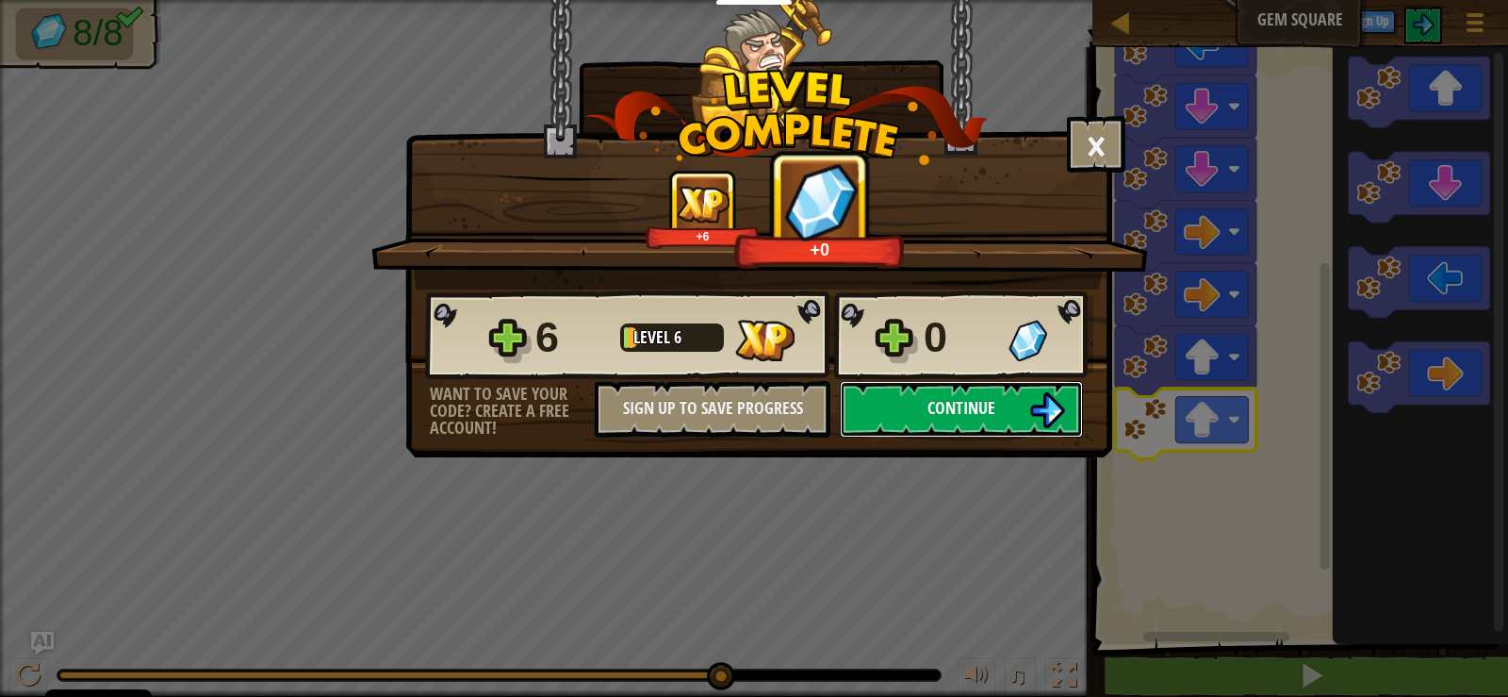
click at [1022, 410] on button "Continue" at bounding box center [961, 409] width 243 height 57
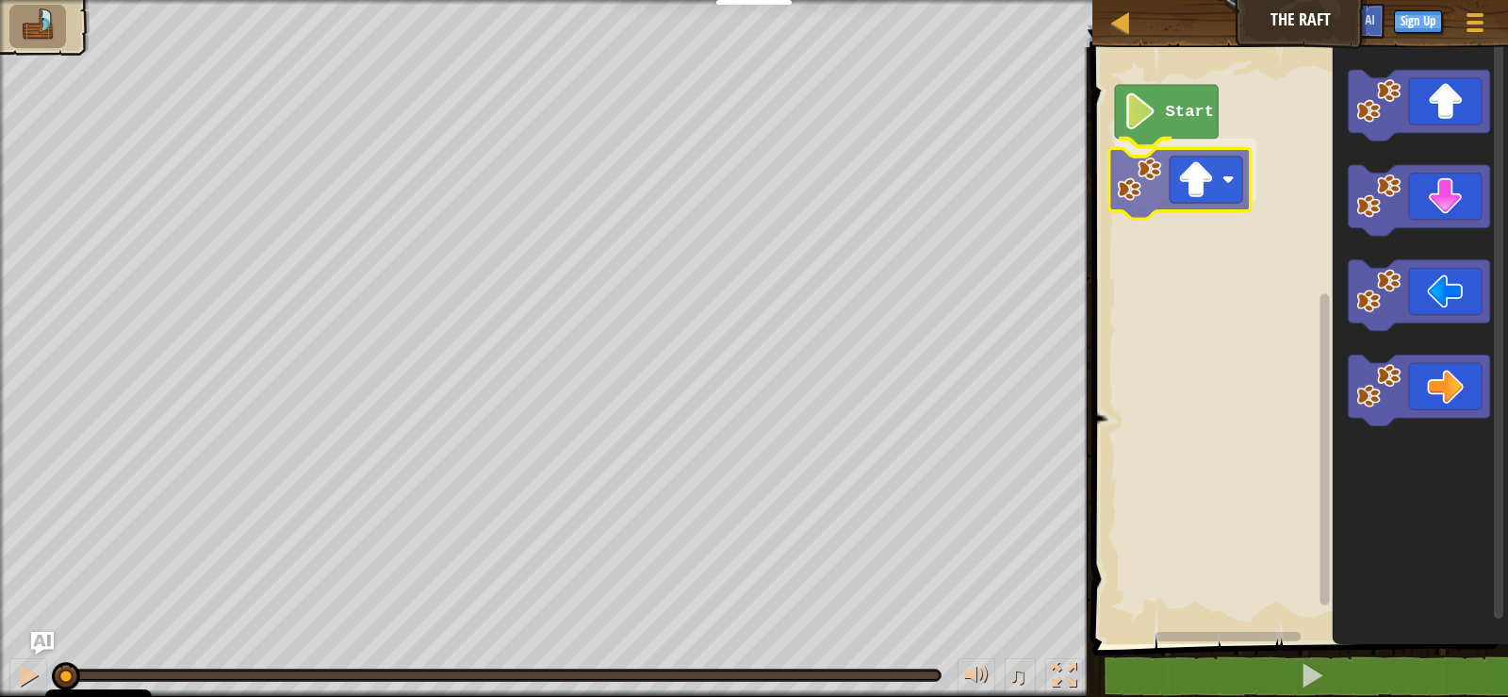
click at [1168, 194] on div "Start" at bounding box center [1297, 341] width 421 height 606
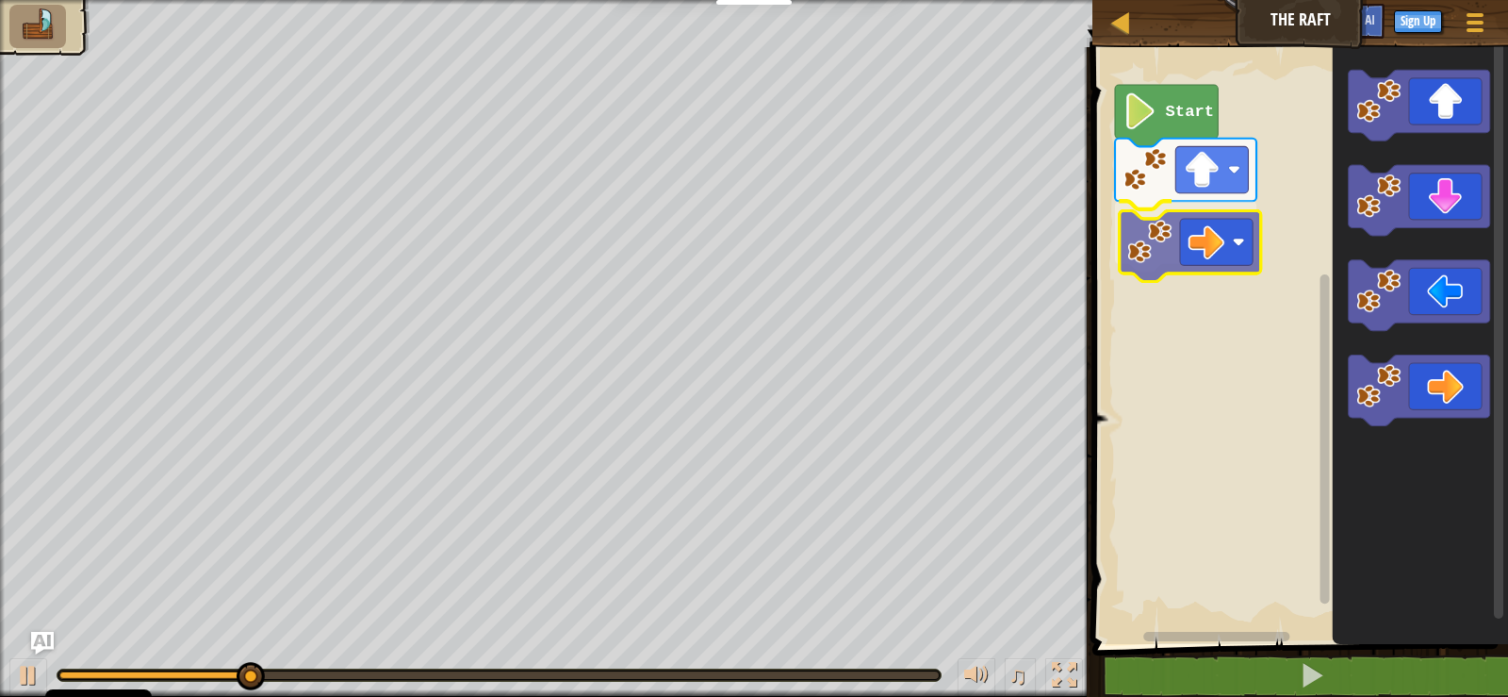
click at [1177, 256] on div "Start" at bounding box center [1297, 341] width 421 height 606
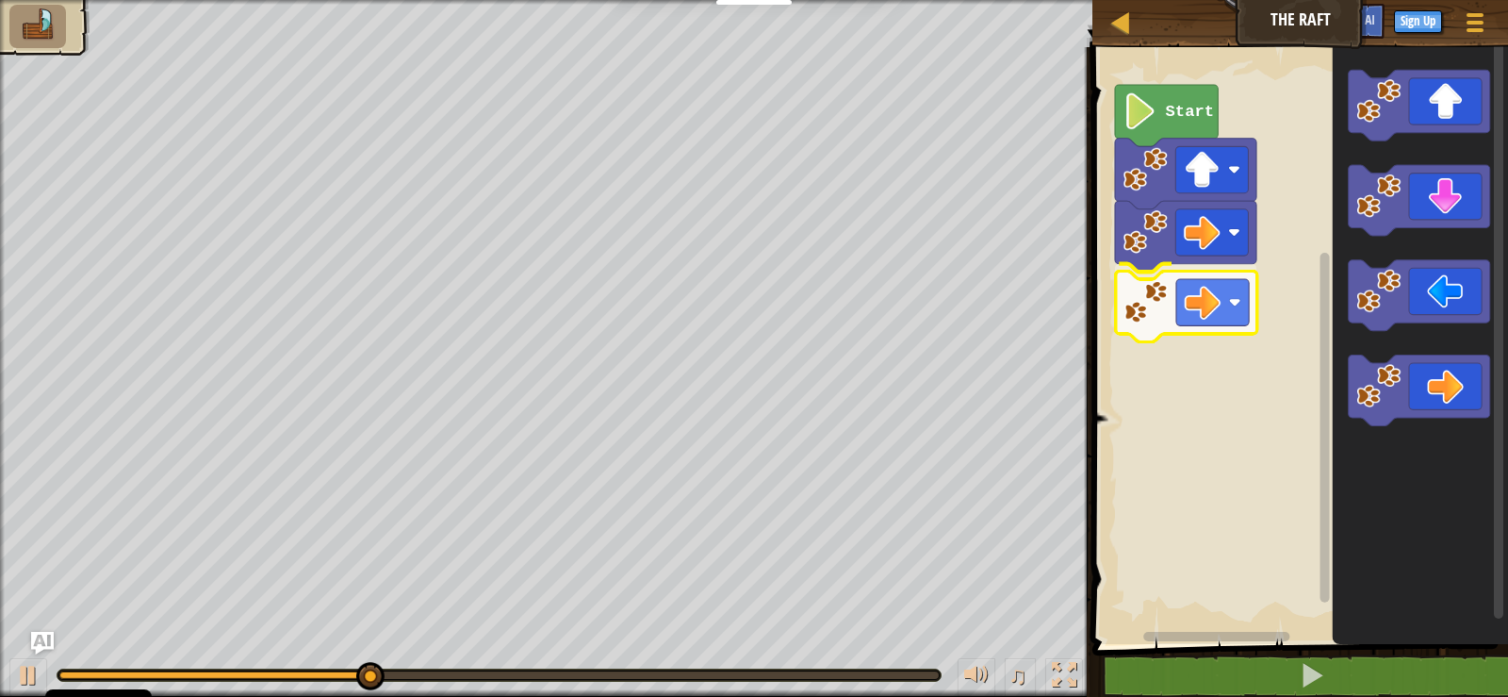
click at [1236, 292] on div "Start" at bounding box center [1297, 341] width 421 height 606
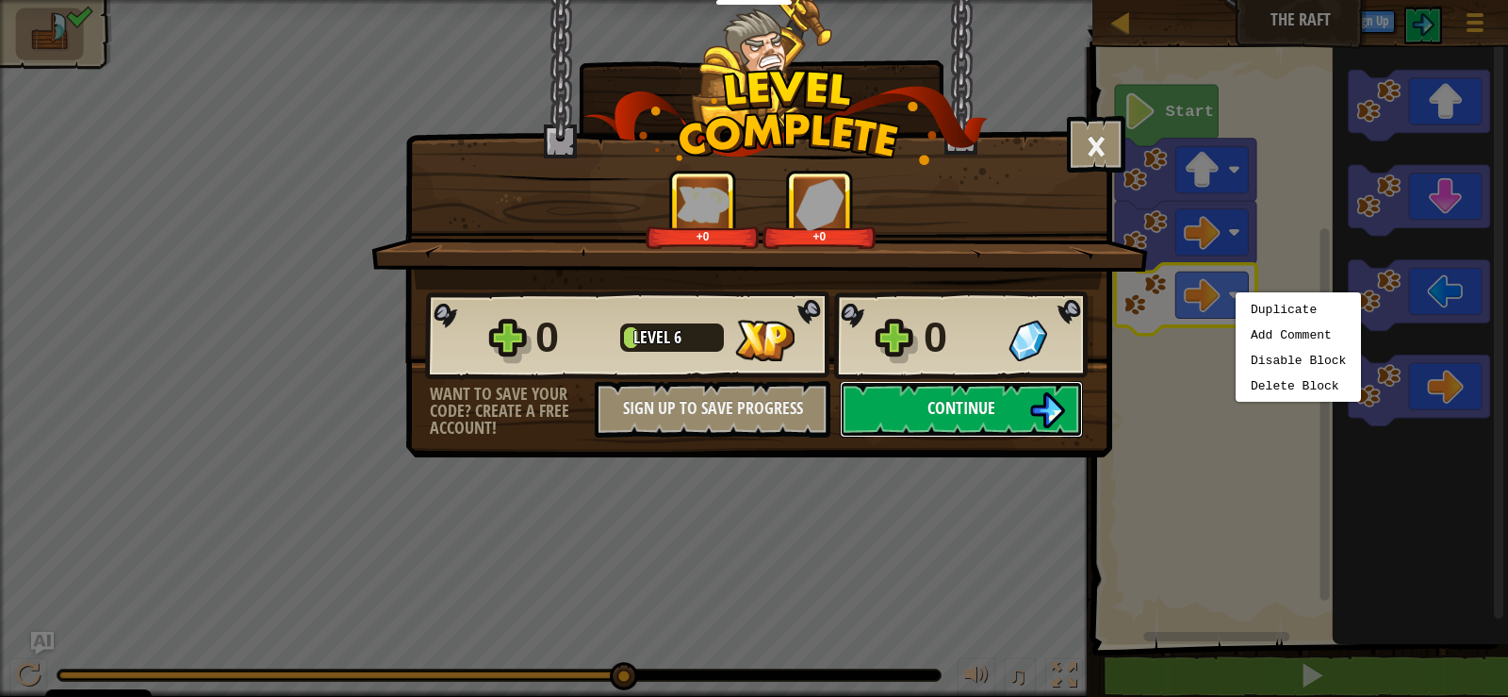
click at [983, 419] on span "Continue" at bounding box center [962, 408] width 68 height 24
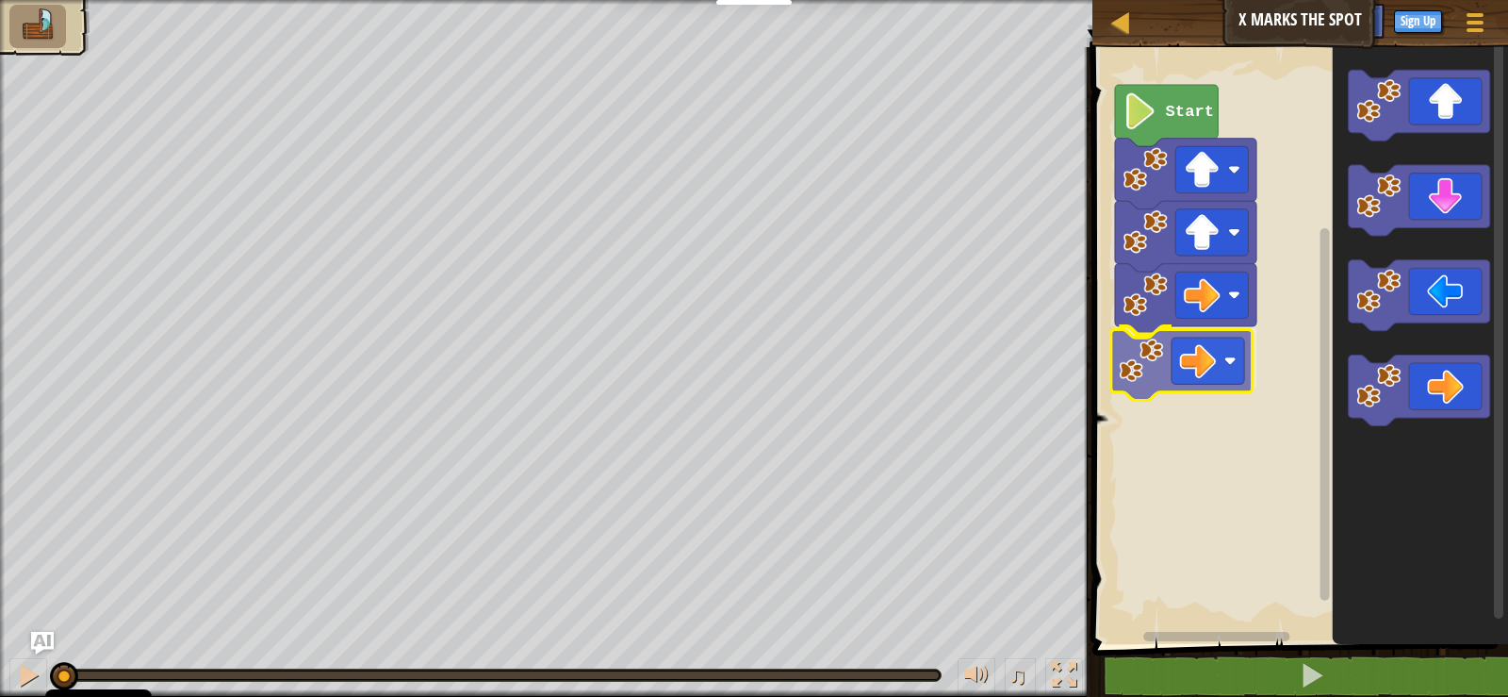
click at [1194, 347] on div "Start" at bounding box center [1297, 341] width 421 height 606
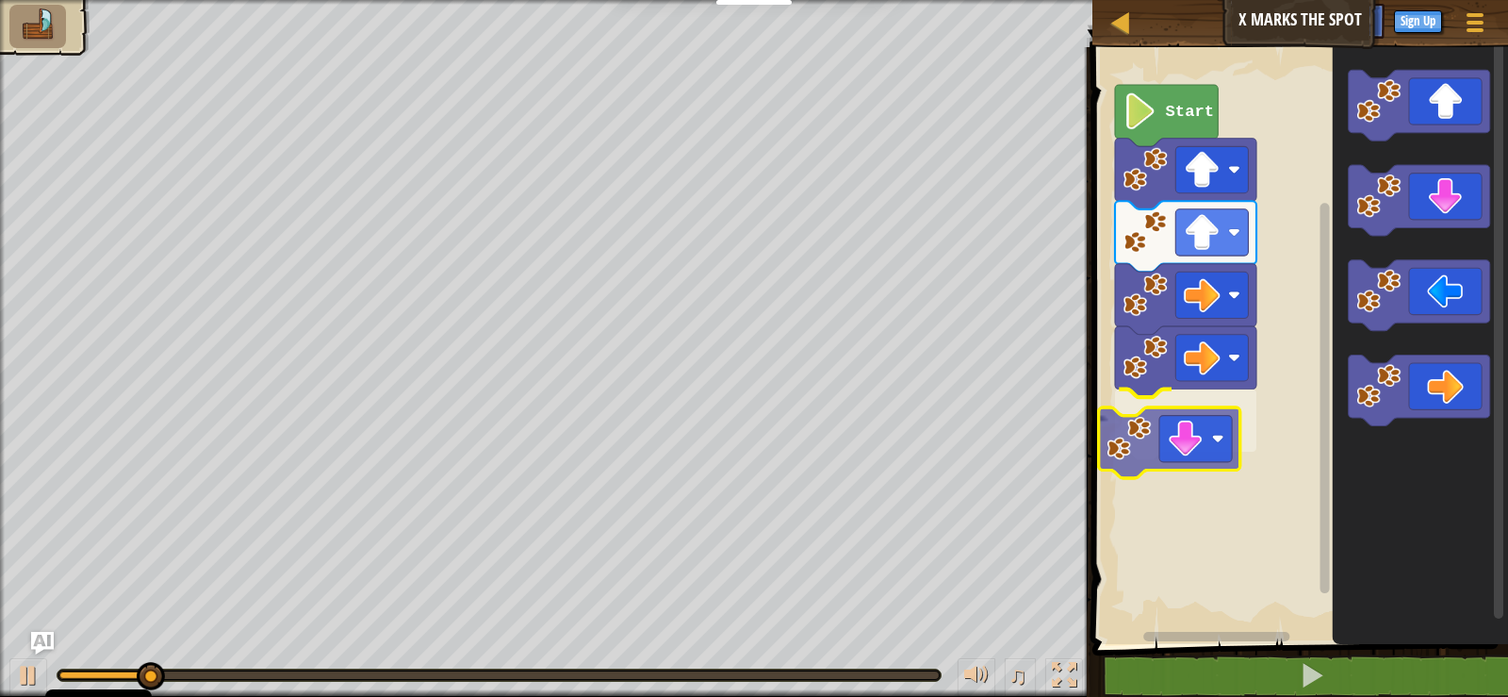
click at [1173, 442] on div "Start" at bounding box center [1297, 341] width 421 height 606
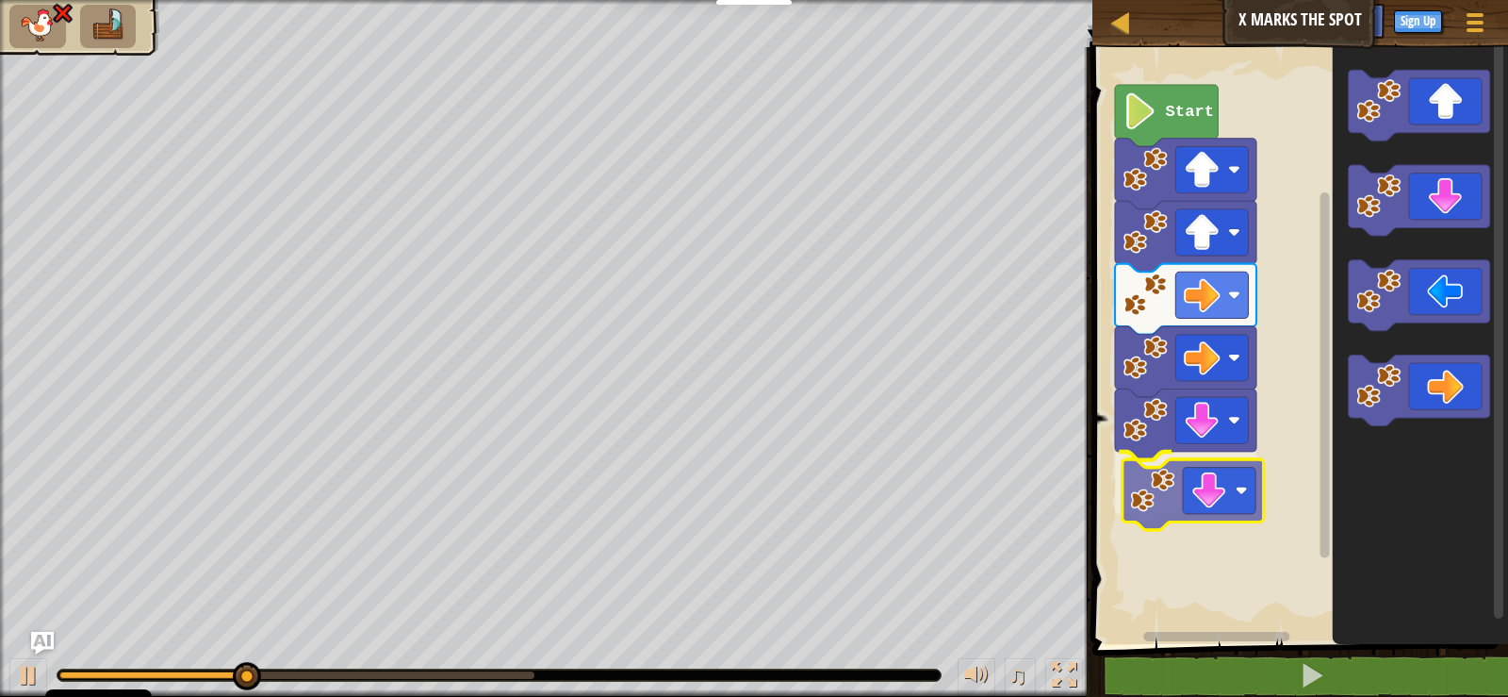
click at [1184, 524] on div "Start" at bounding box center [1297, 341] width 421 height 606
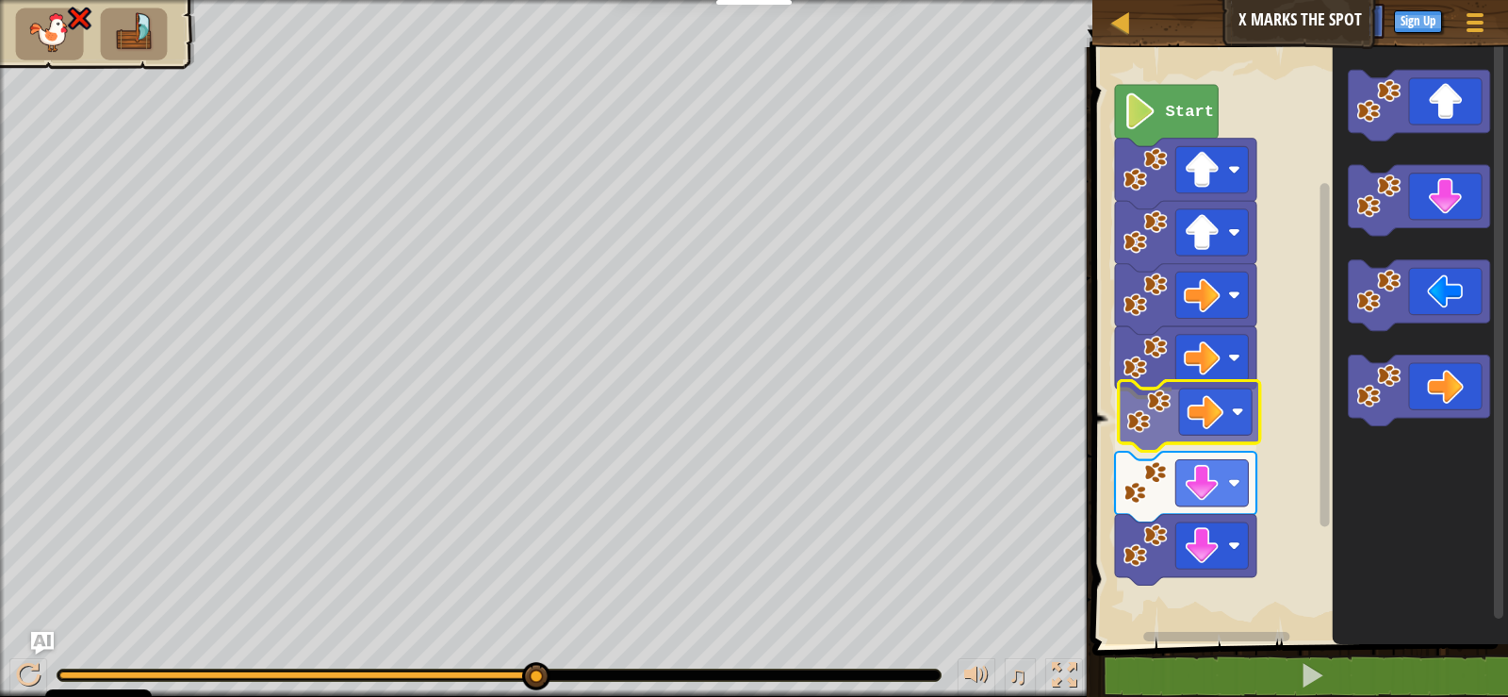
click at [1187, 421] on div "Start" at bounding box center [1297, 341] width 421 height 606
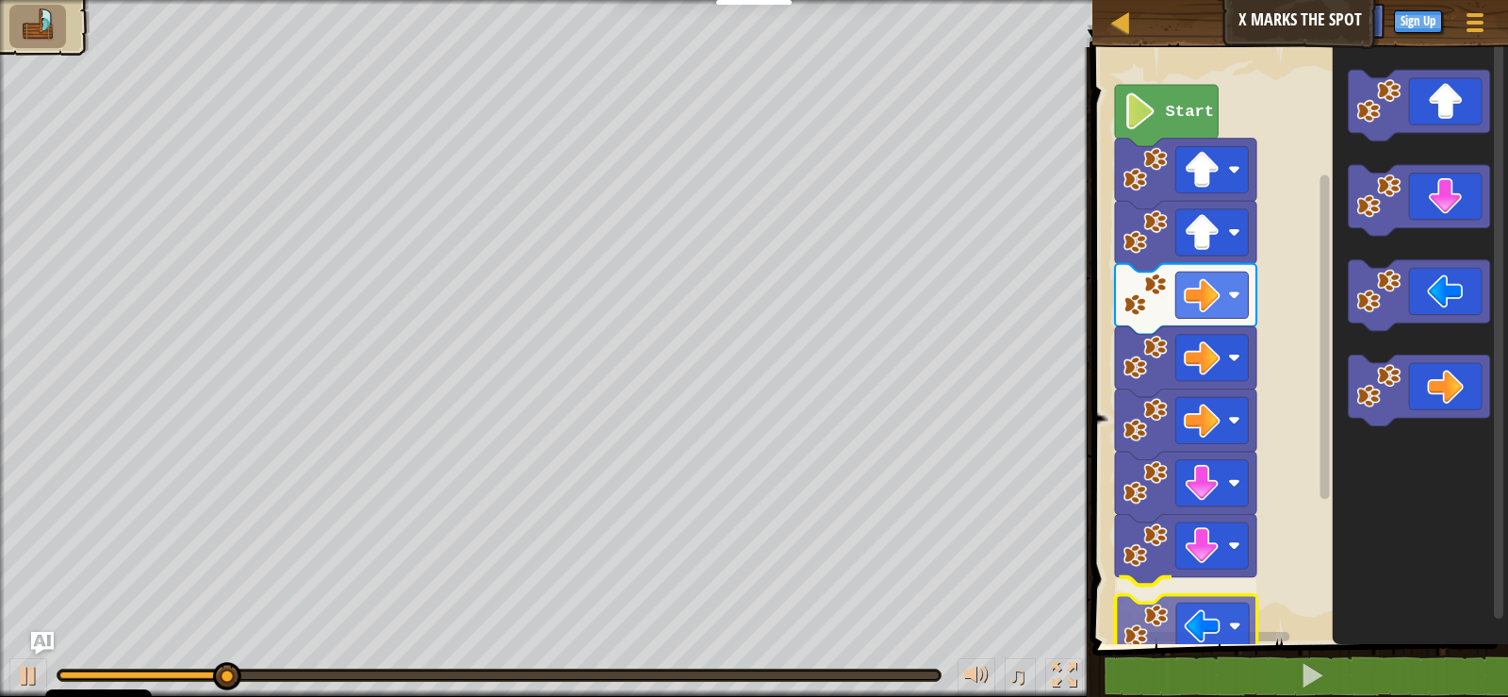
click at [1186, 626] on div "Start" at bounding box center [1297, 341] width 421 height 606
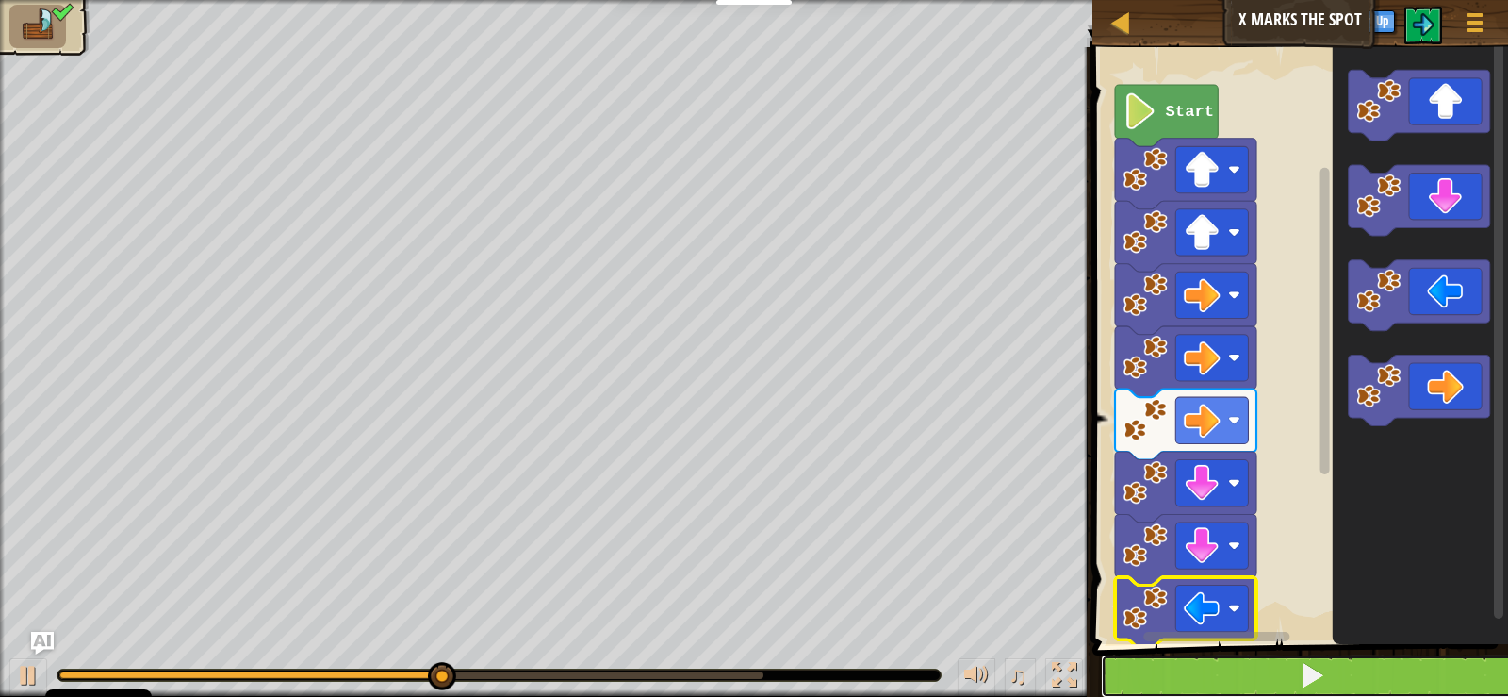
click at [1222, 673] on button at bounding box center [1311, 675] width 421 height 43
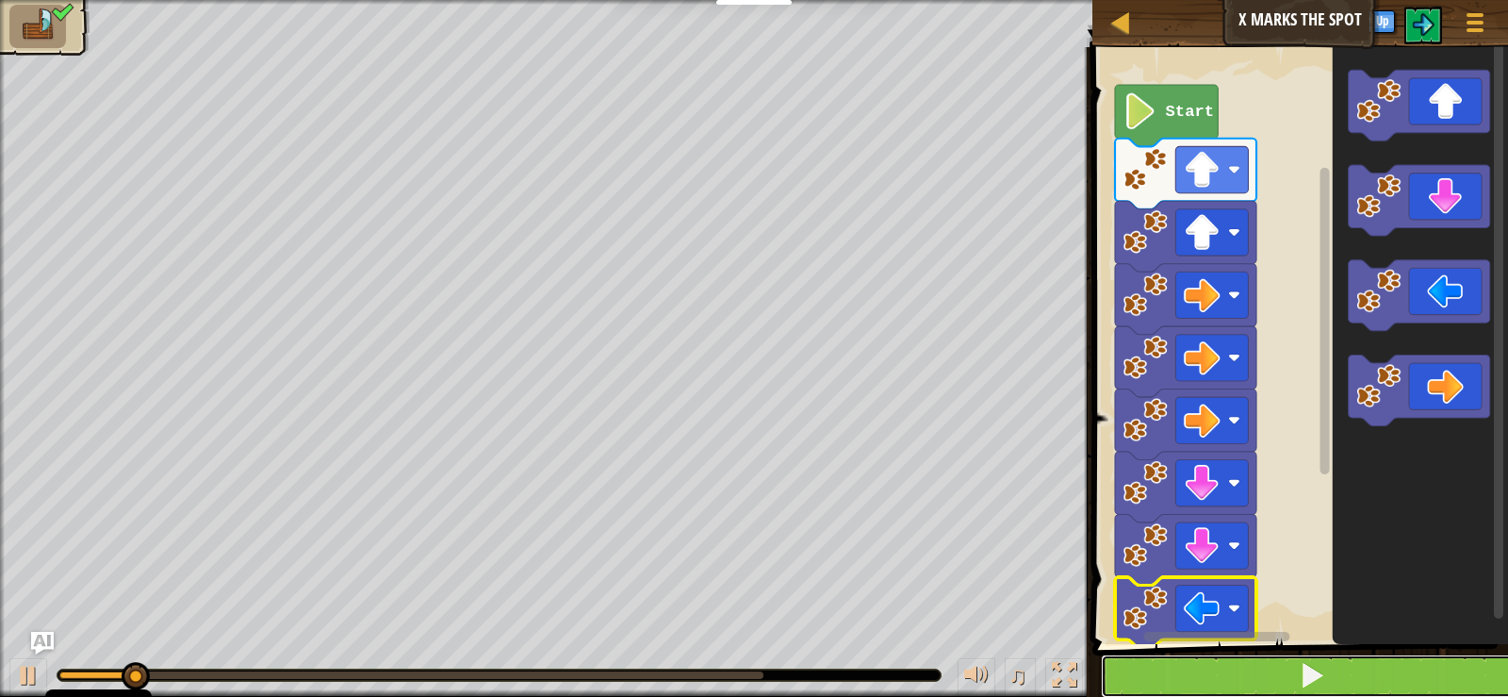
click at [1222, 673] on button at bounding box center [1311, 675] width 421 height 43
click at [1223, 673] on button at bounding box center [1311, 675] width 421 height 43
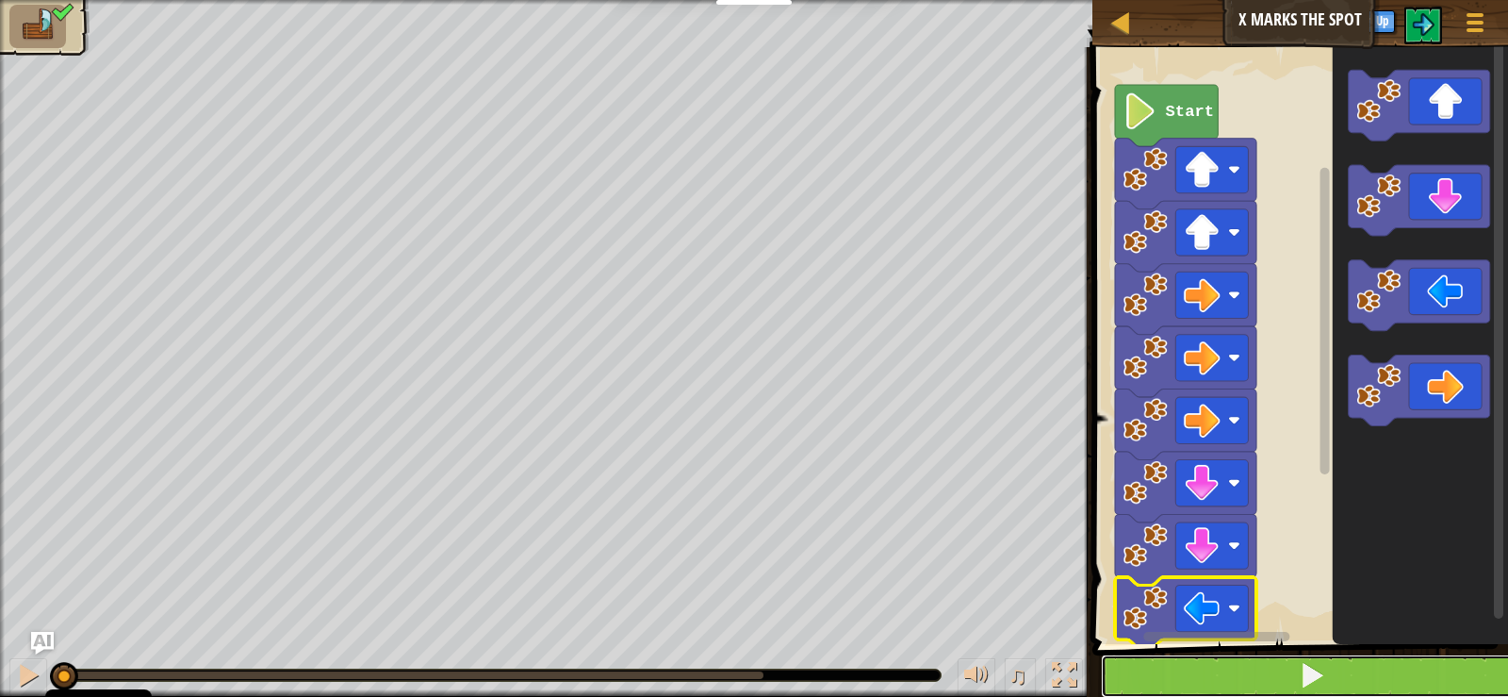
click at [1223, 673] on button at bounding box center [1311, 675] width 421 height 43
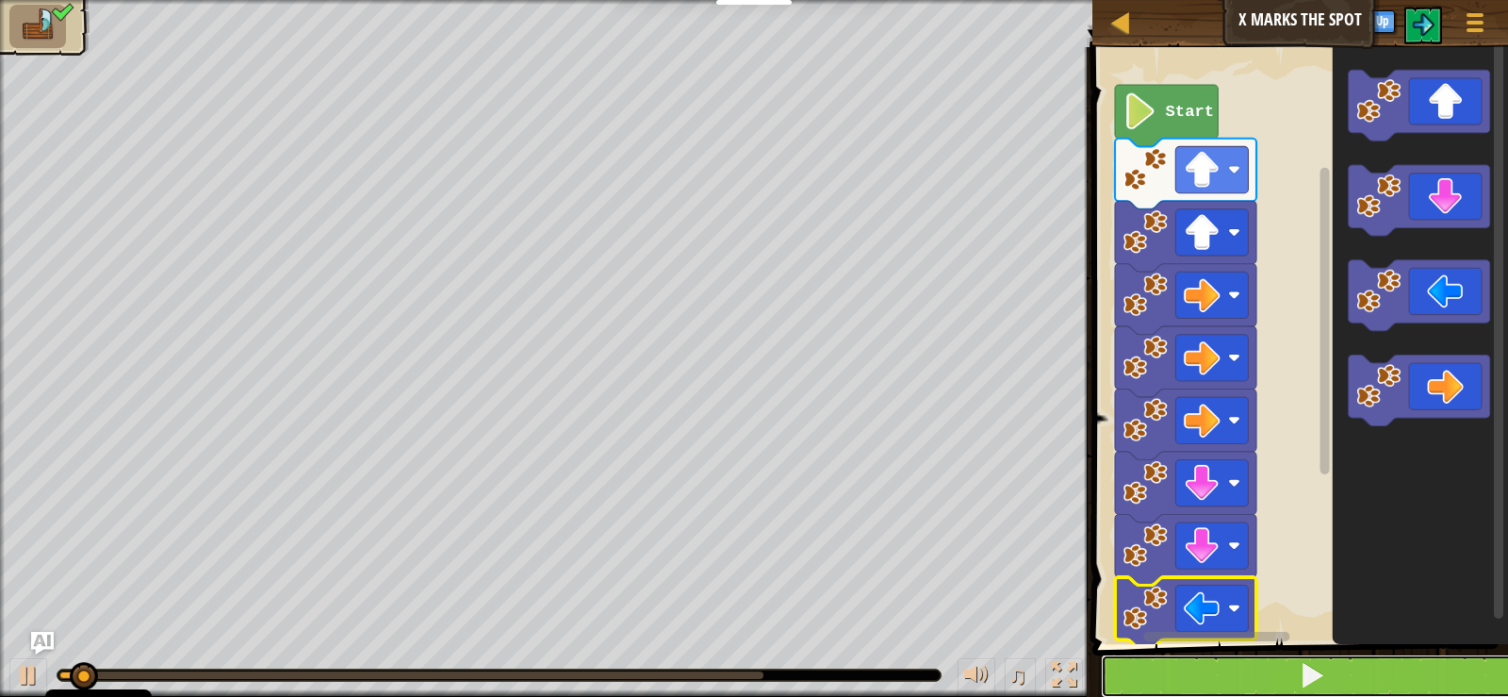
click at [1223, 673] on button at bounding box center [1311, 675] width 421 height 43
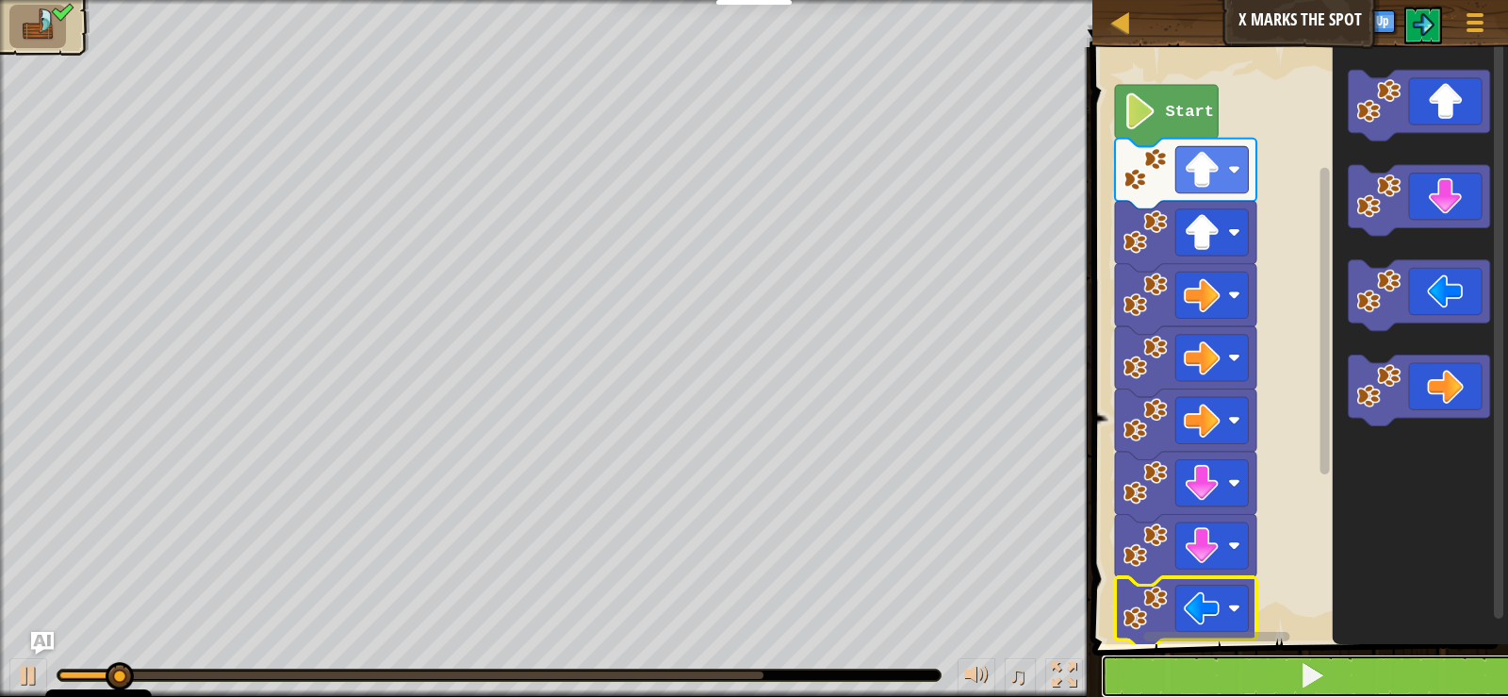
click at [1223, 673] on button at bounding box center [1311, 675] width 421 height 43
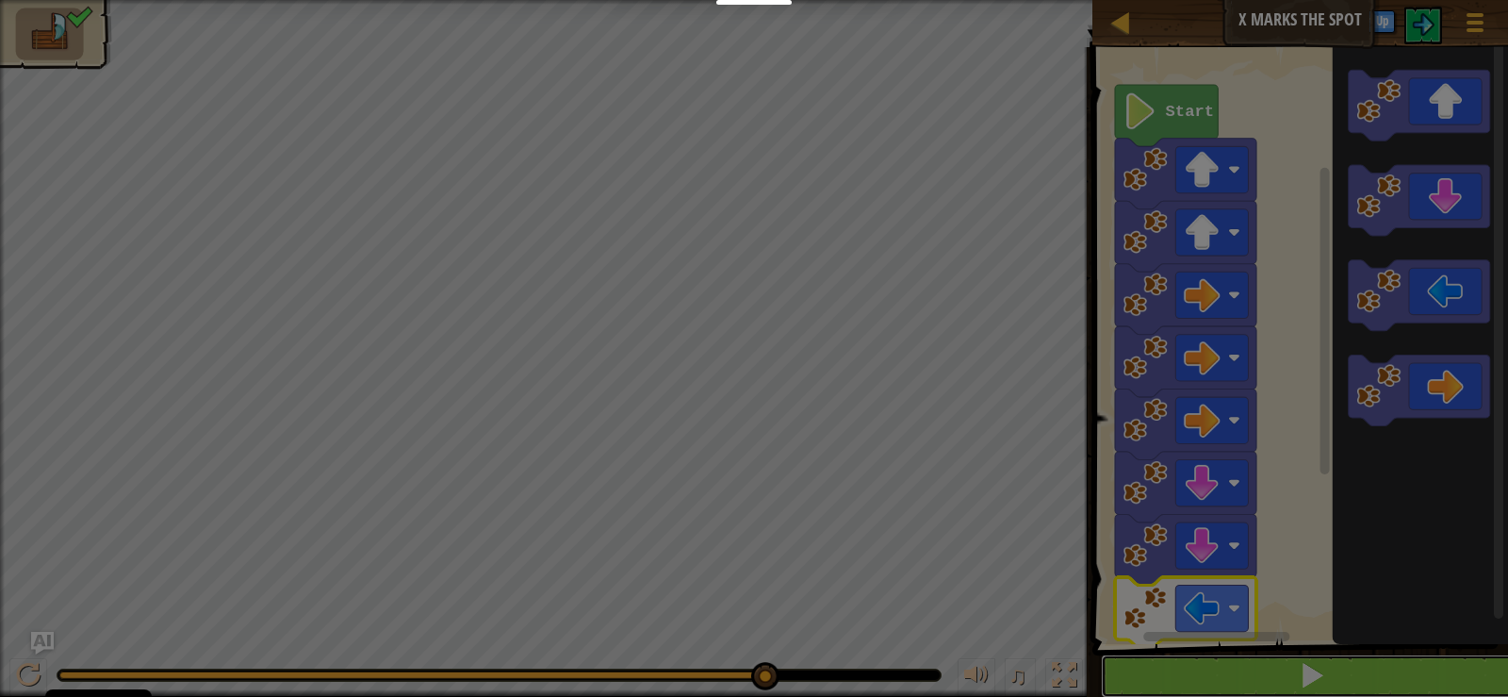
scroll to position [1, 0]
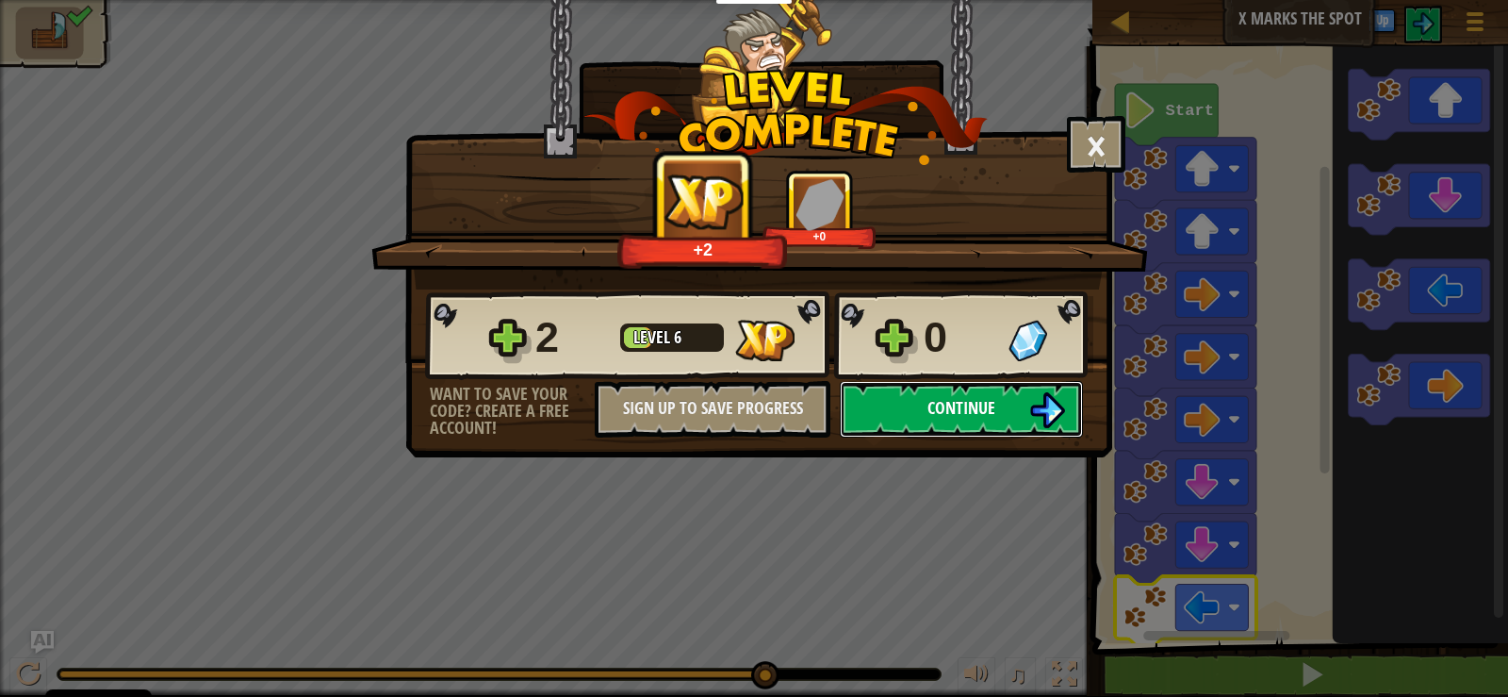
click at [971, 390] on button "Continue" at bounding box center [961, 409] width 243 height 57
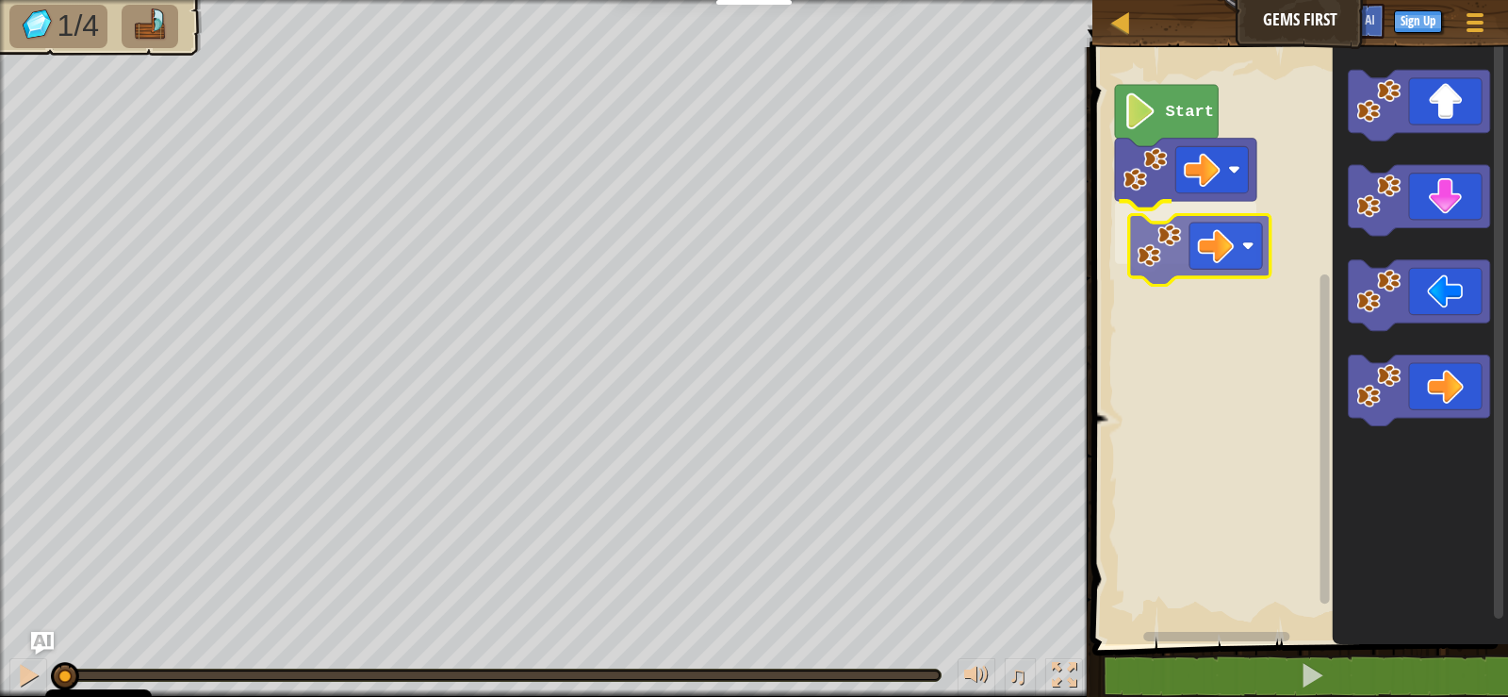
click at [1170, 238] on div "Start" at bounding box center [1297, 341] width 421 height 606
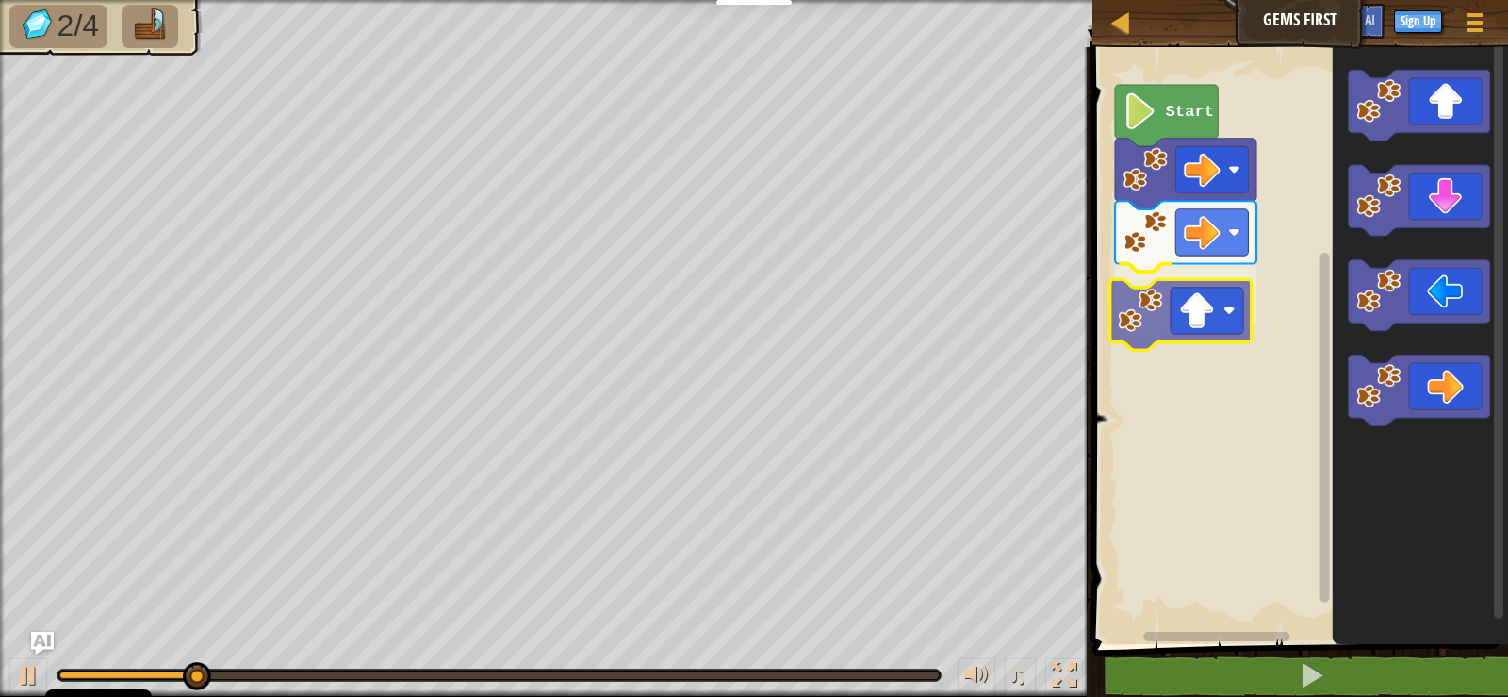
click at [1182, 330] on div "Start" at bounding box center [1297, 341] width 421 height 606
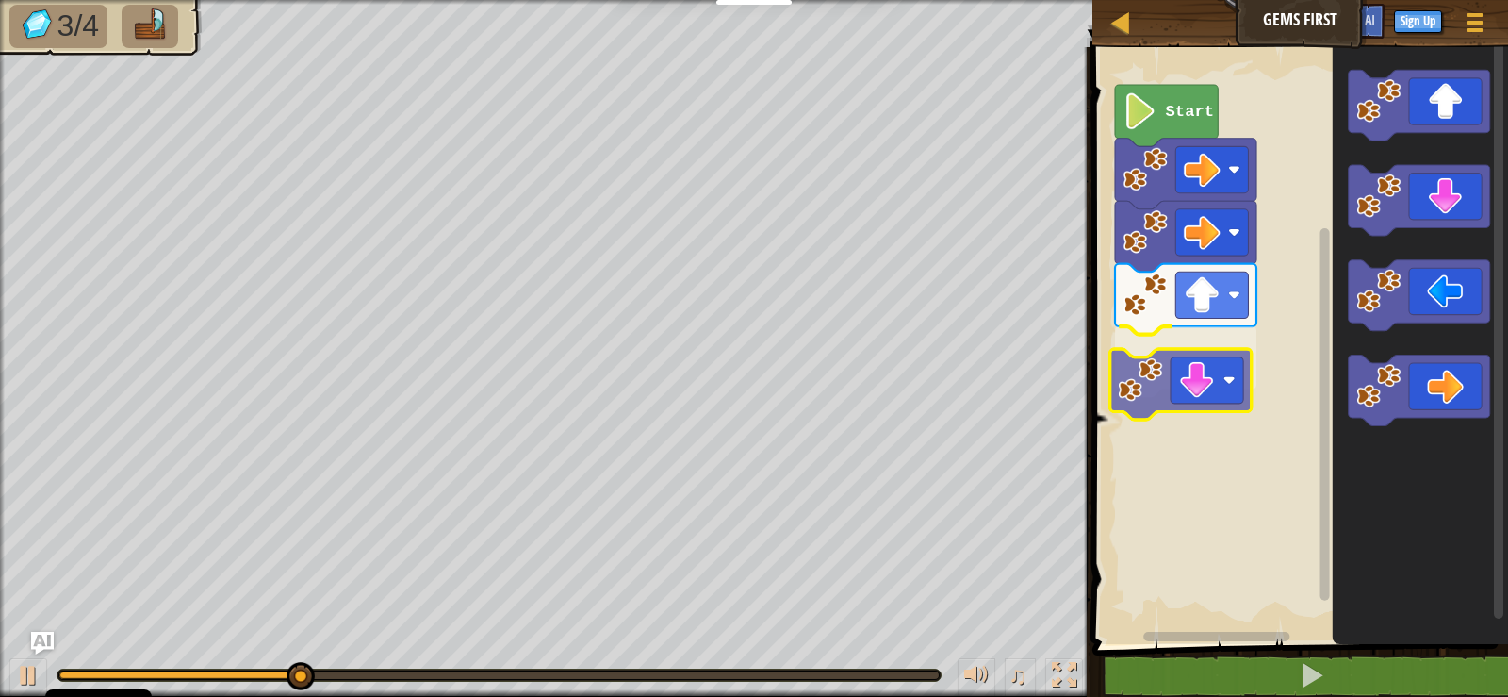
click at [1203, 394] on div "Start" at bounding box center [1297, 341] width 421 height 606
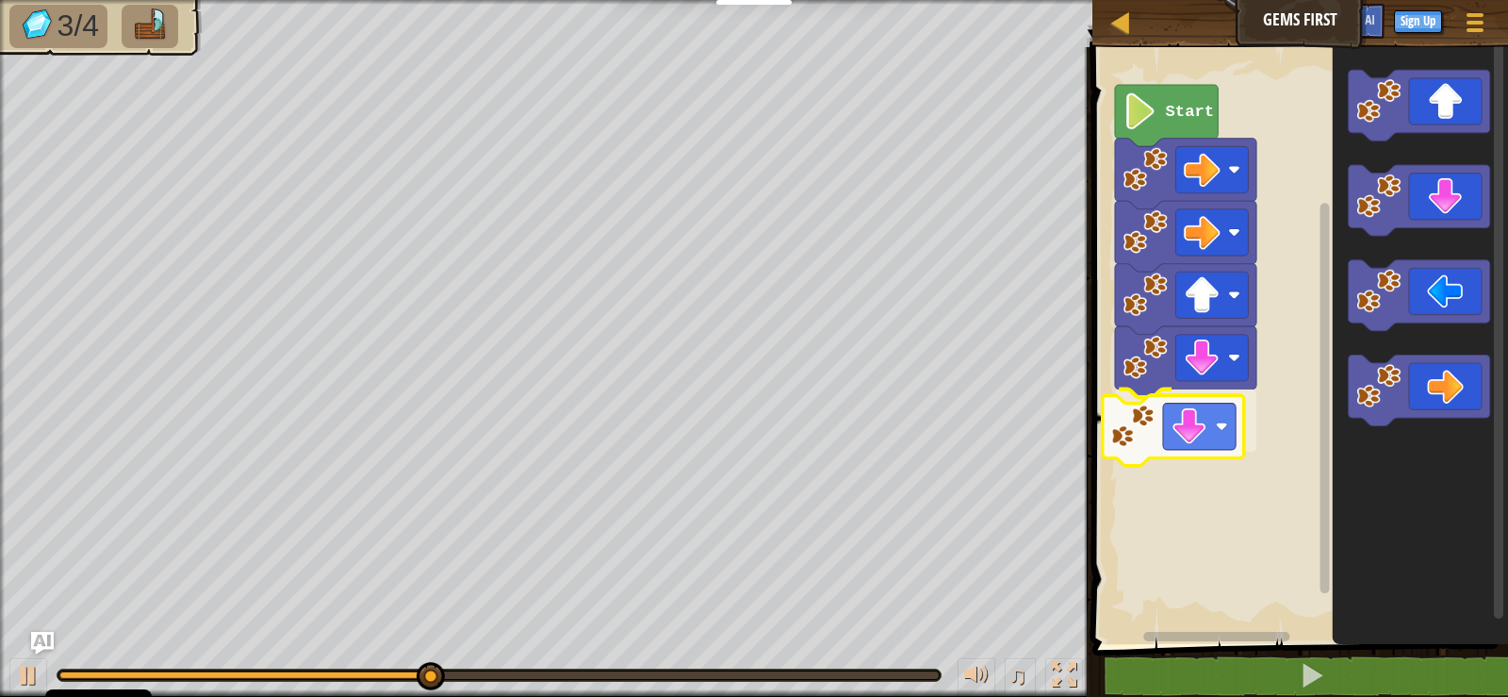
click at [1187, 452] on div "Start" at bounding box center [1297, 341] width 421 height 606
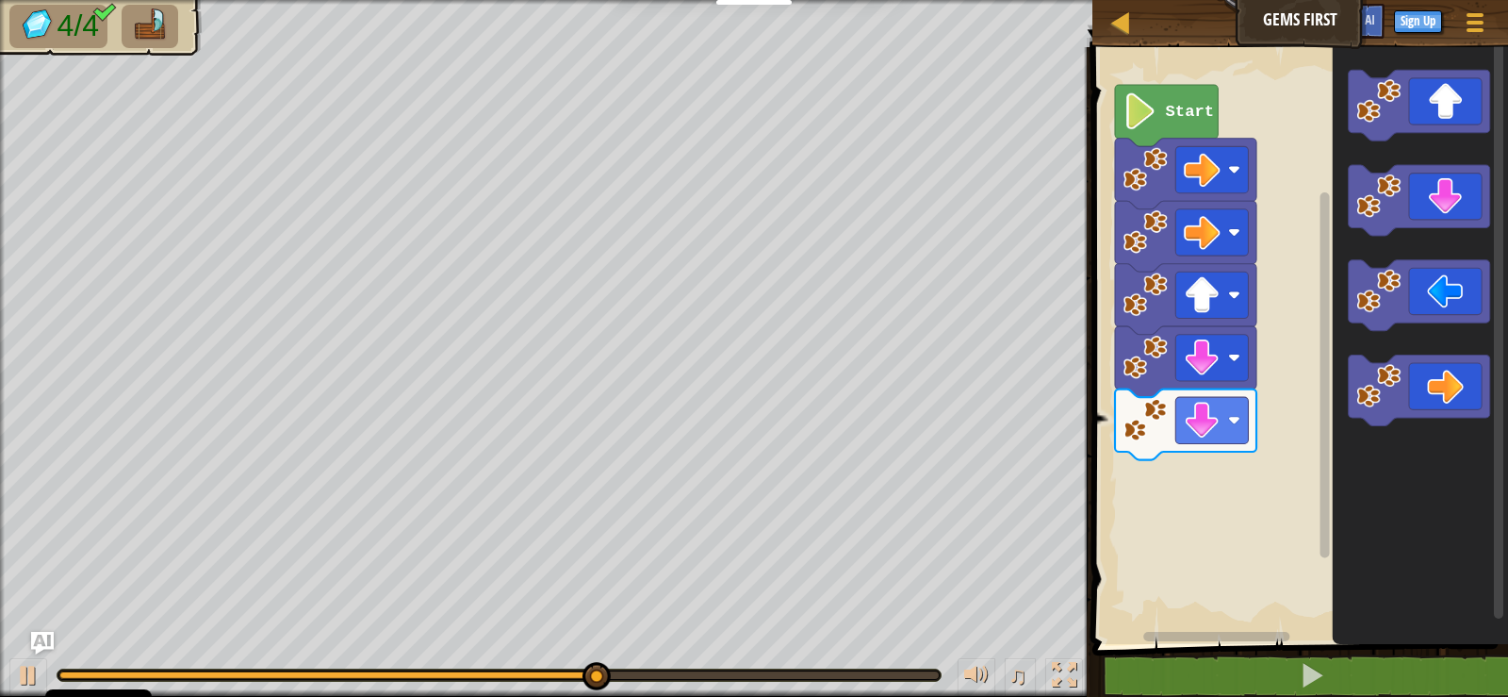
click at [1168, 486] on div "Start" at bounding box center [1297, 341] width 421 height 606
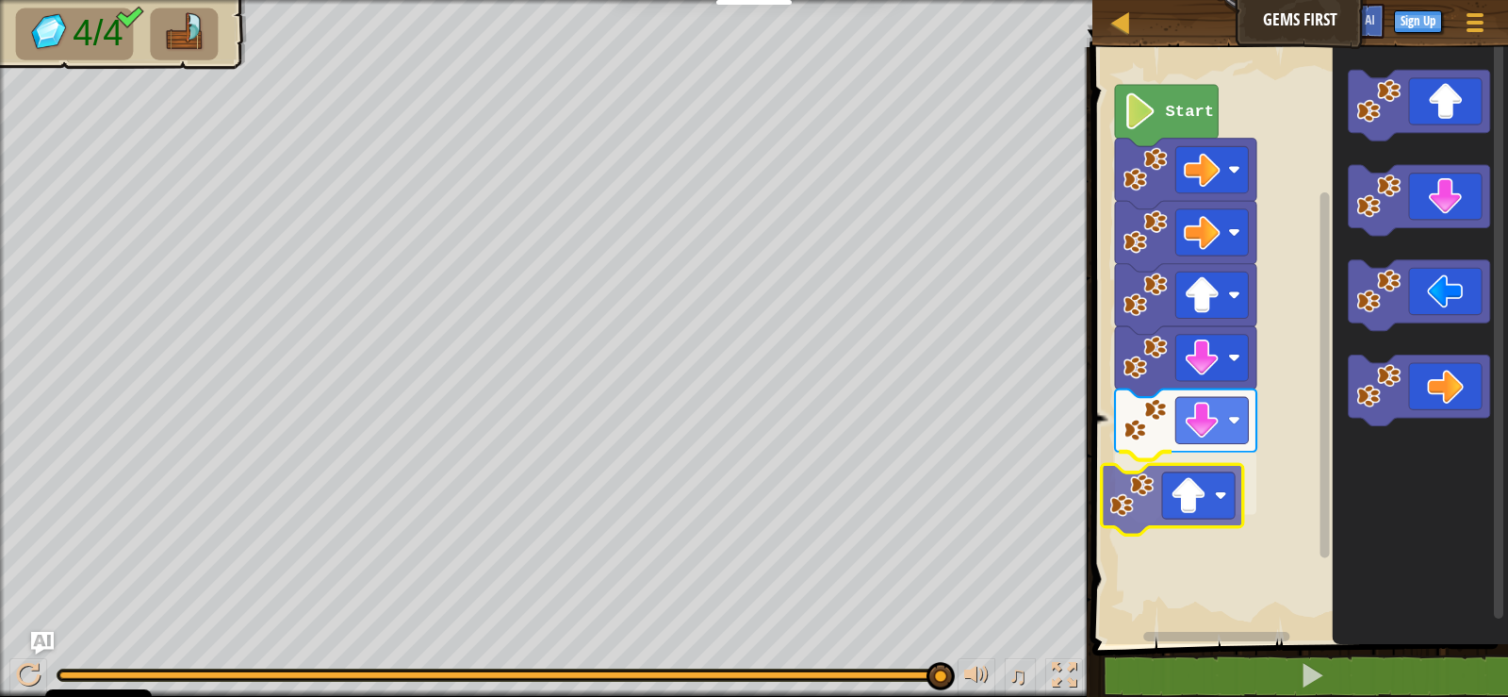
click at [1193, 501] on div "Start" at bounding box center [1297, 341] width 421 height 606
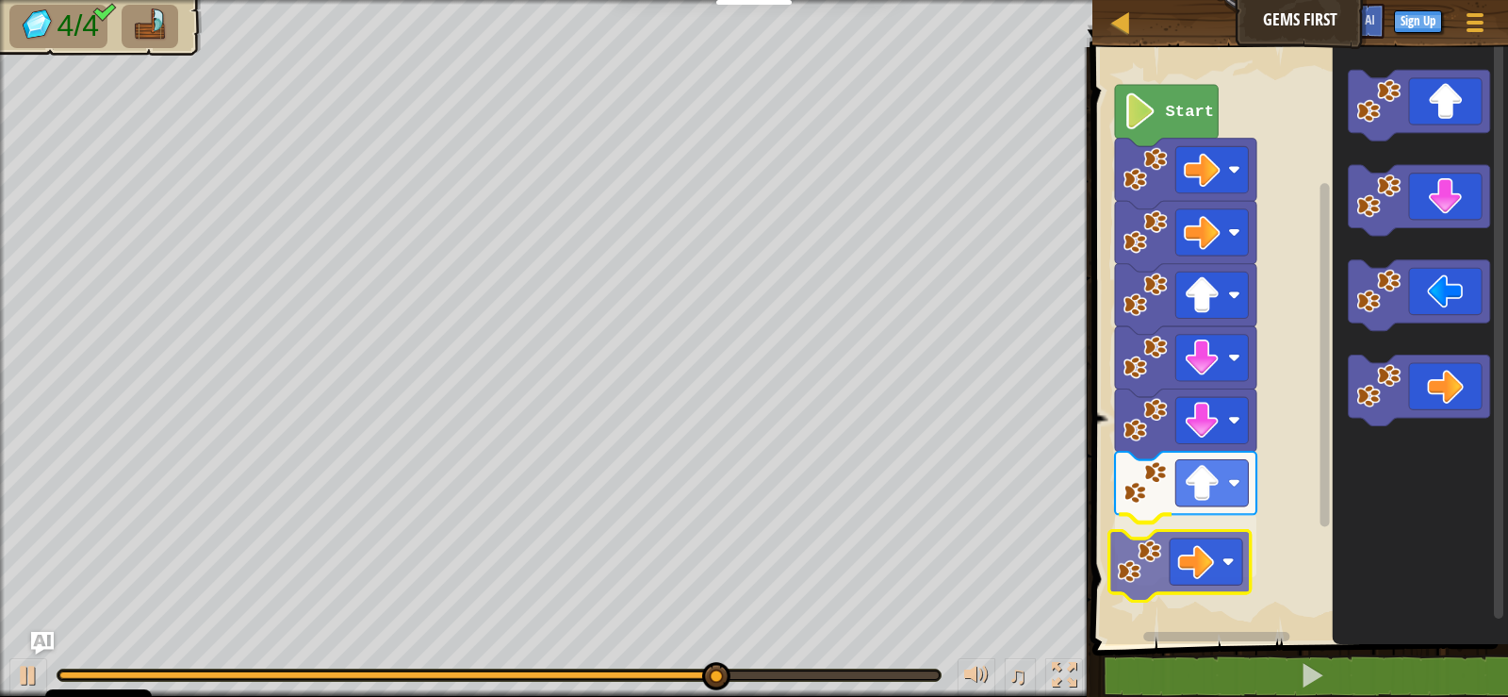
click at [1183, 578] on div "Start" at bounding box center [1297, 341] width 421 height 606
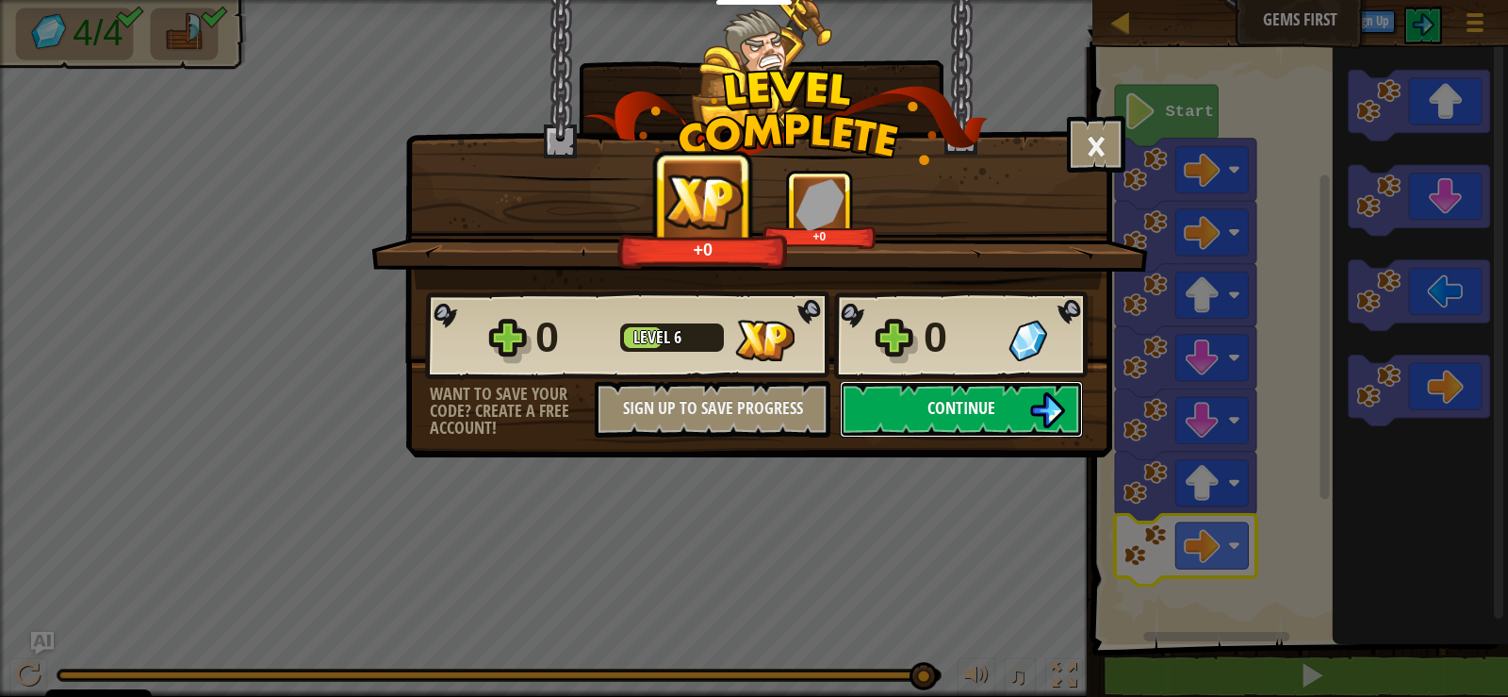
click at [1030, 413] on img at bounding box center [1047, 410] width 36 height 36
